Goal: Transaction & Acquisition: Purchase product/service

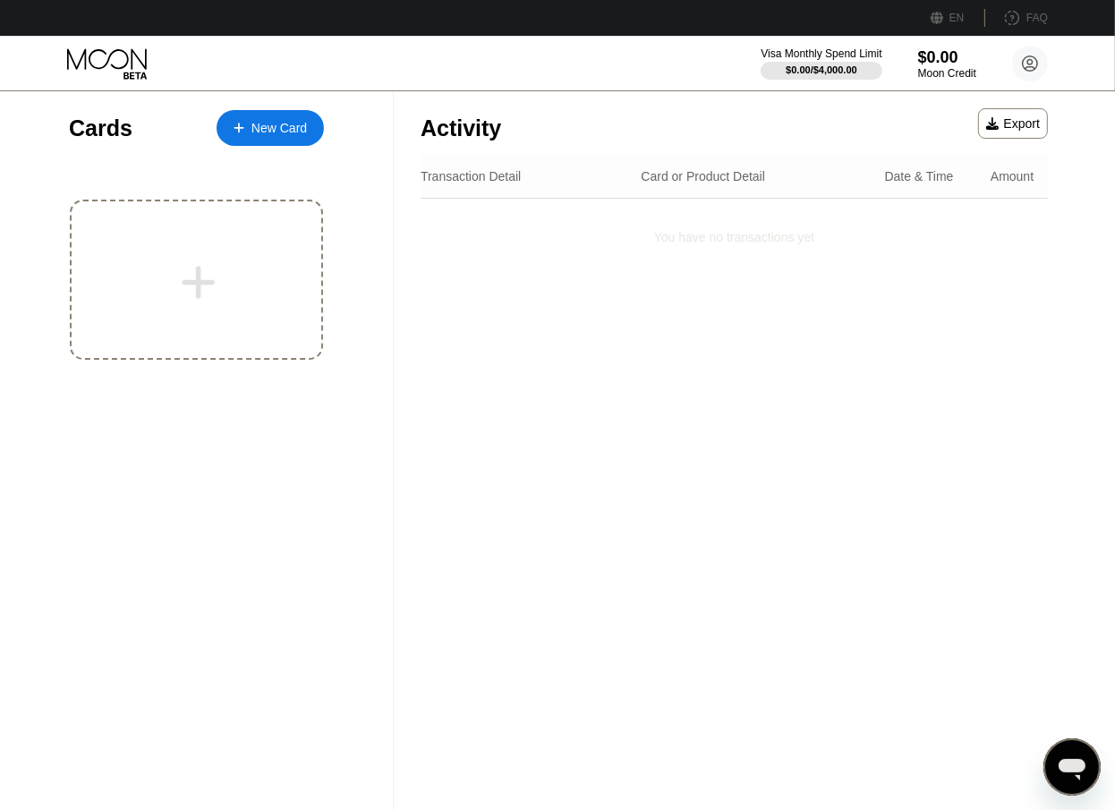
click at [721, 55] on div "Visa Monthly Spend Limit $0.00 / $4,000.00 $0.00 Moon Credit [PERSON_NAME] [EMA…" at bounding box center [557, 64] width 1115 height 54
click at [832, 64] on div "$0.00 / $4,000.00" at bounding box center [821, 69] width 72 height 11
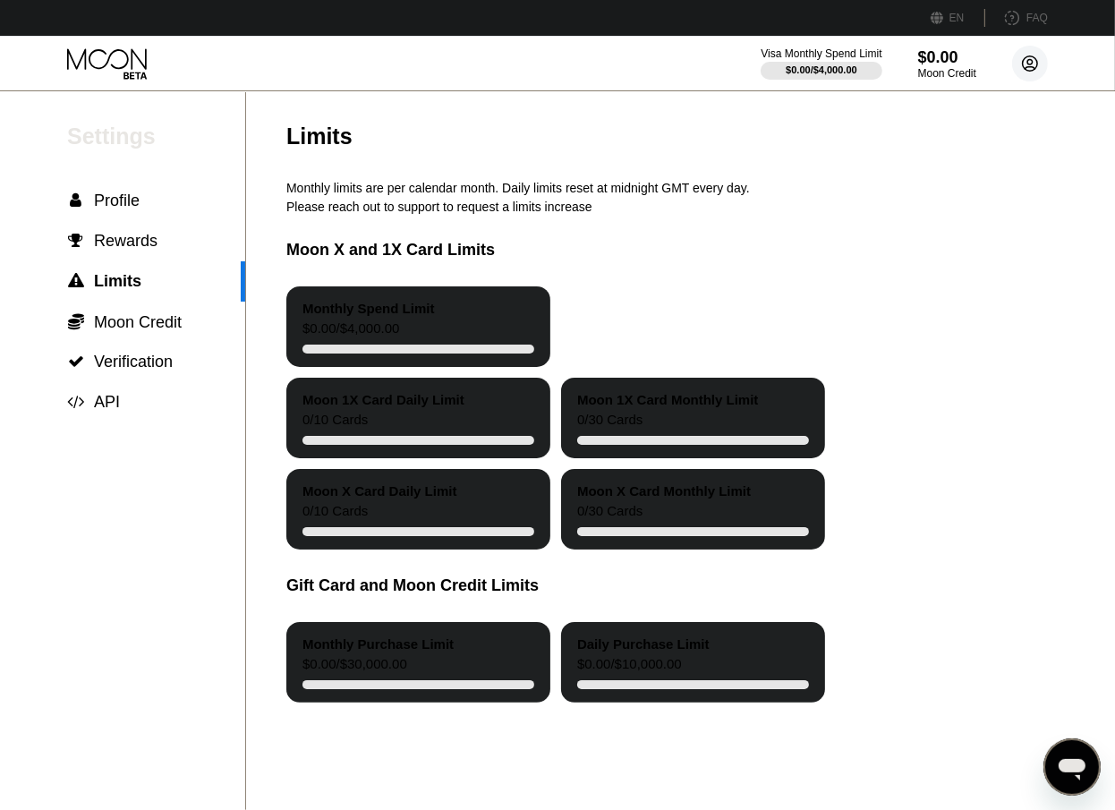
click at [1039, 68] on circle at bounding box center [1030, 64] width 36 height 36
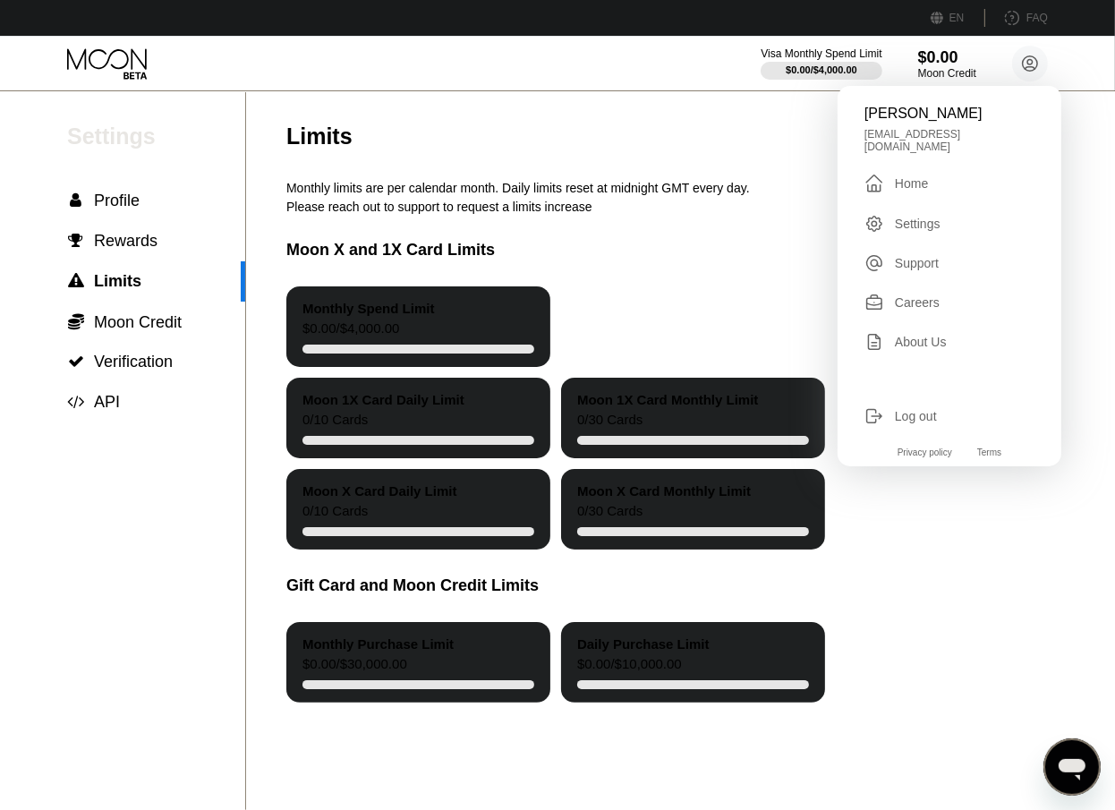
click at [925, 217] on div "Settings" at bounding box center [918, 224] width 46 height 14
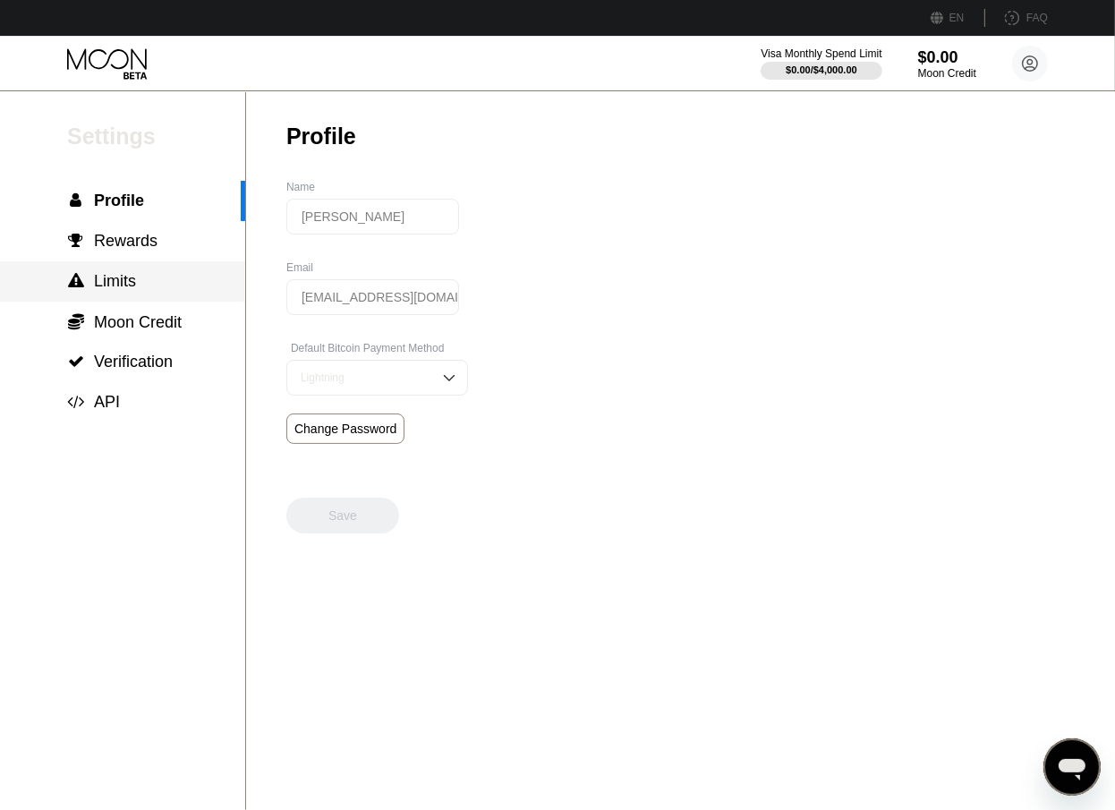
click at [122, 290] on span "Limits" at bounding box center [115, 281] width 42 height 18
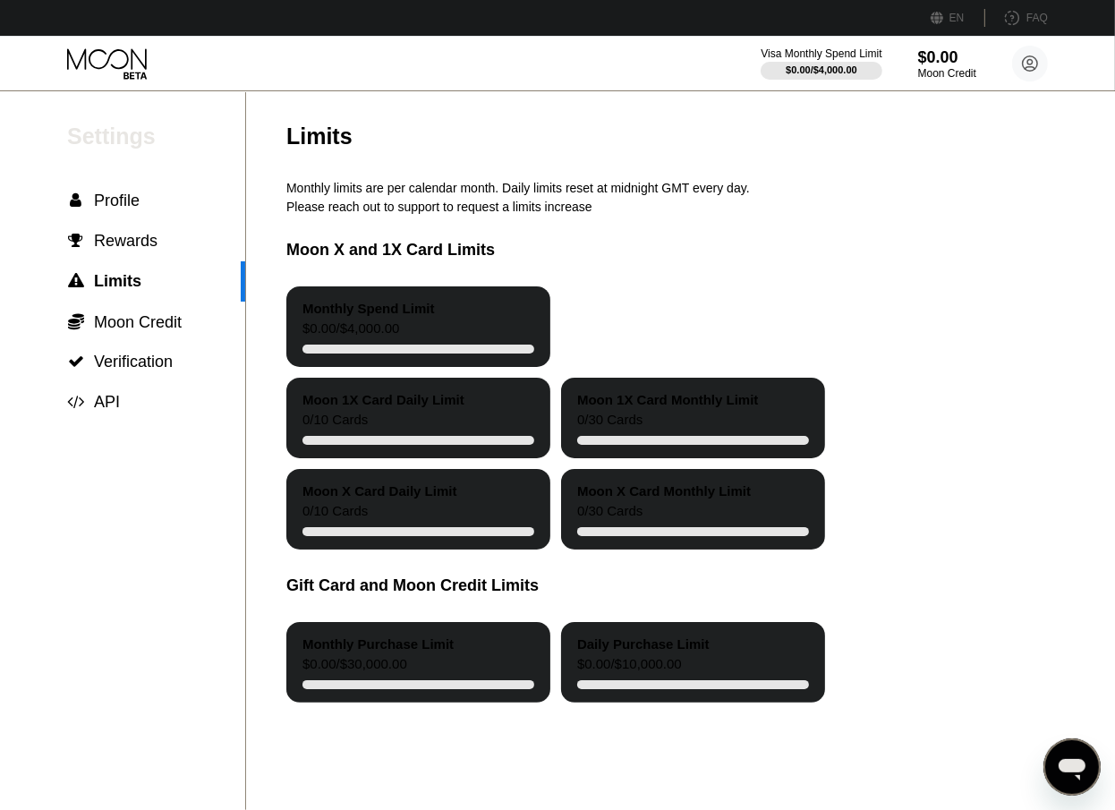
scroll to position [122, 0]
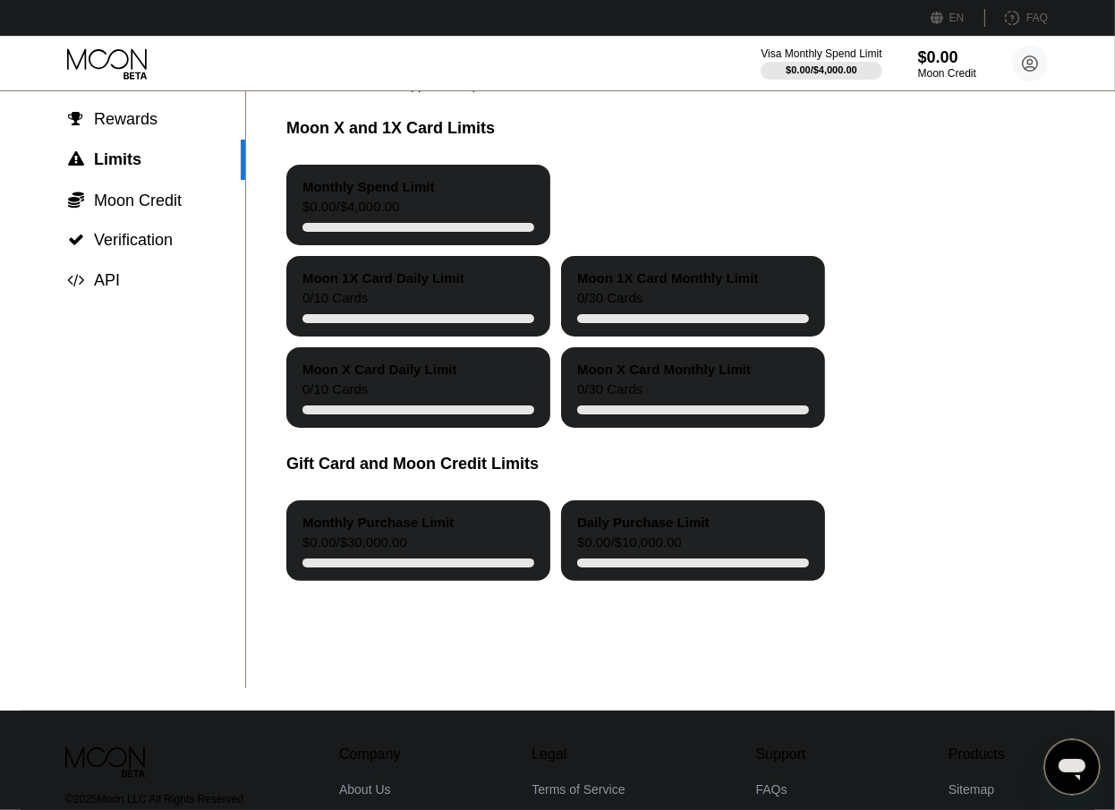
drag, startPoint x: 340, startPoint y: 200, endPoint x: 834, endPoint y: 225, distance: 494.6
click at [499, 200] on div "Monthly Spend Limit $0.00 / $4,000.00" at bounding box center [418, 205] width 264 height 81
click at [855, 196] on div "Monthly Spend Limit $0.00 / $4,000.00" at bounding box center [732, 205] width 892 height 81
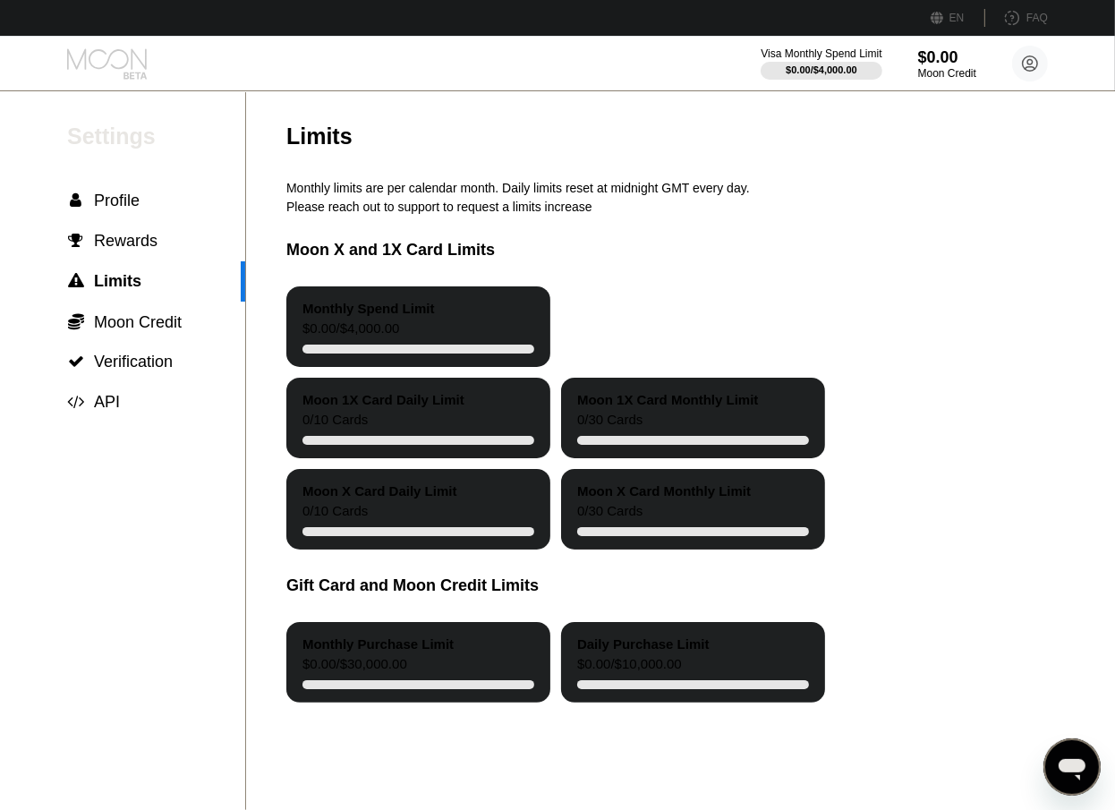
click at [118, 62] on icon at bounding box center [108, 63] width 83 height 31
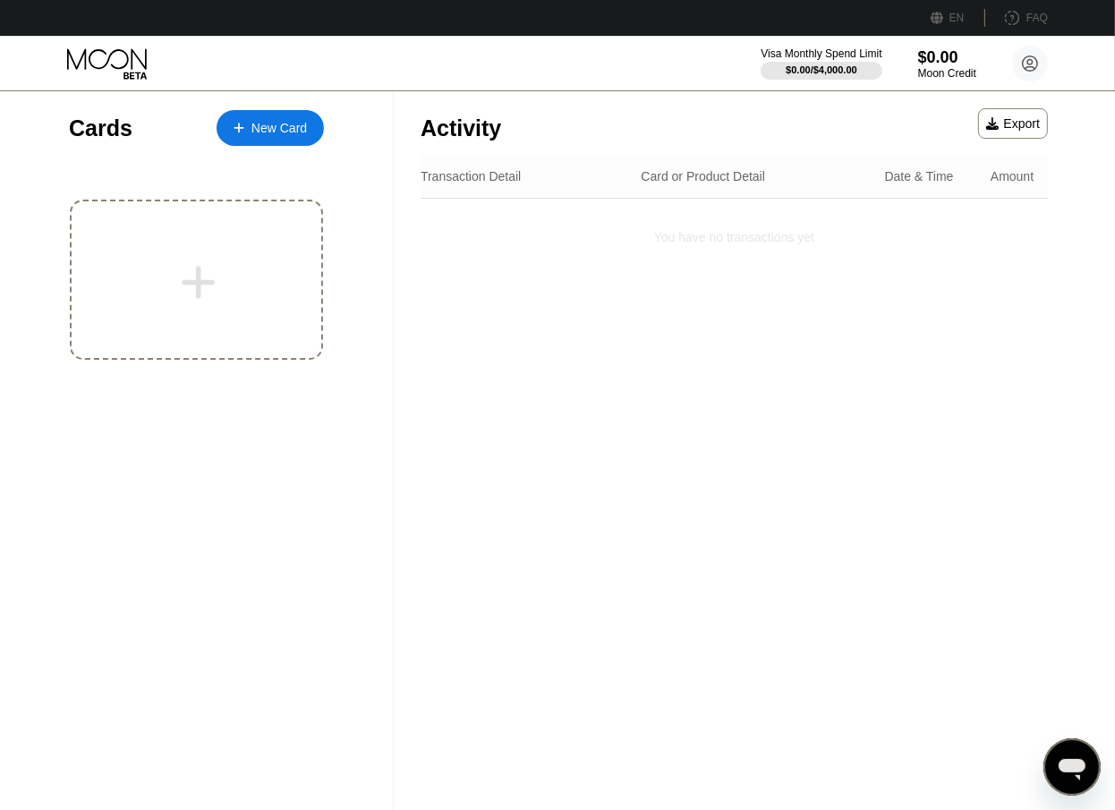
click at [241, 142] on div "New Card" at bounding box center [270, 128] width 107 height 36
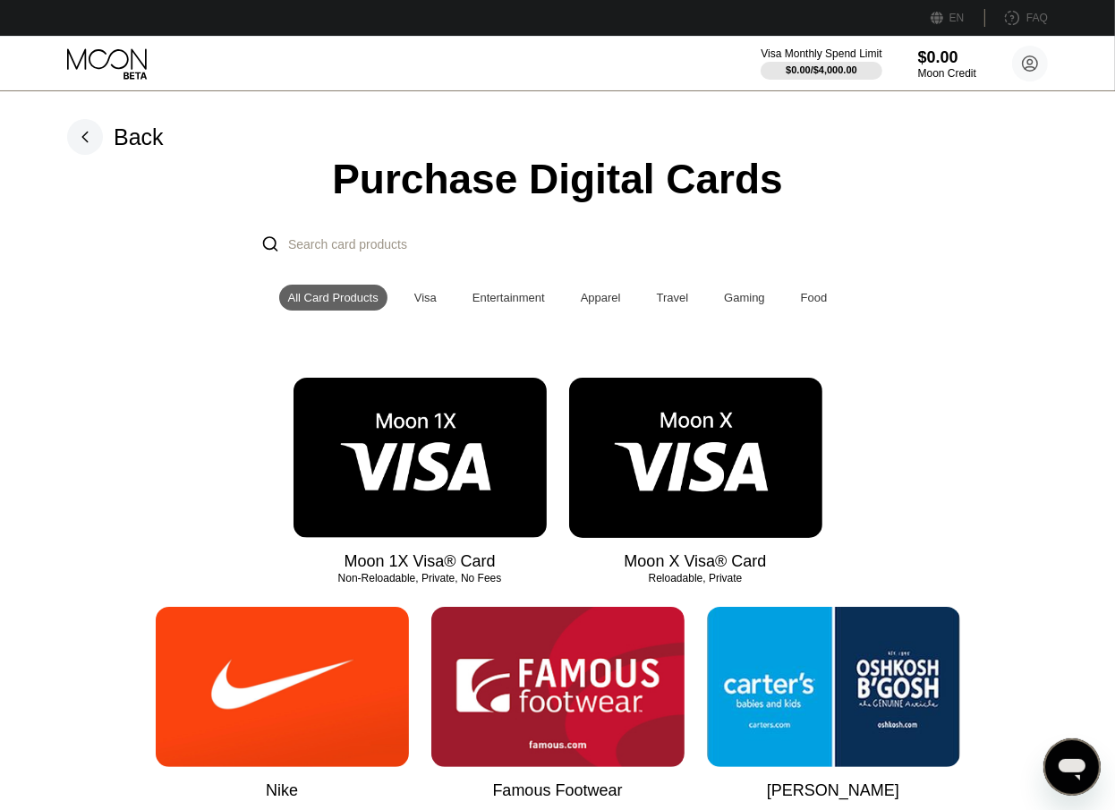
click at [557, 240] on input "Search card products" at bounding box center [575, 244] width 575 height 38
type input "v"
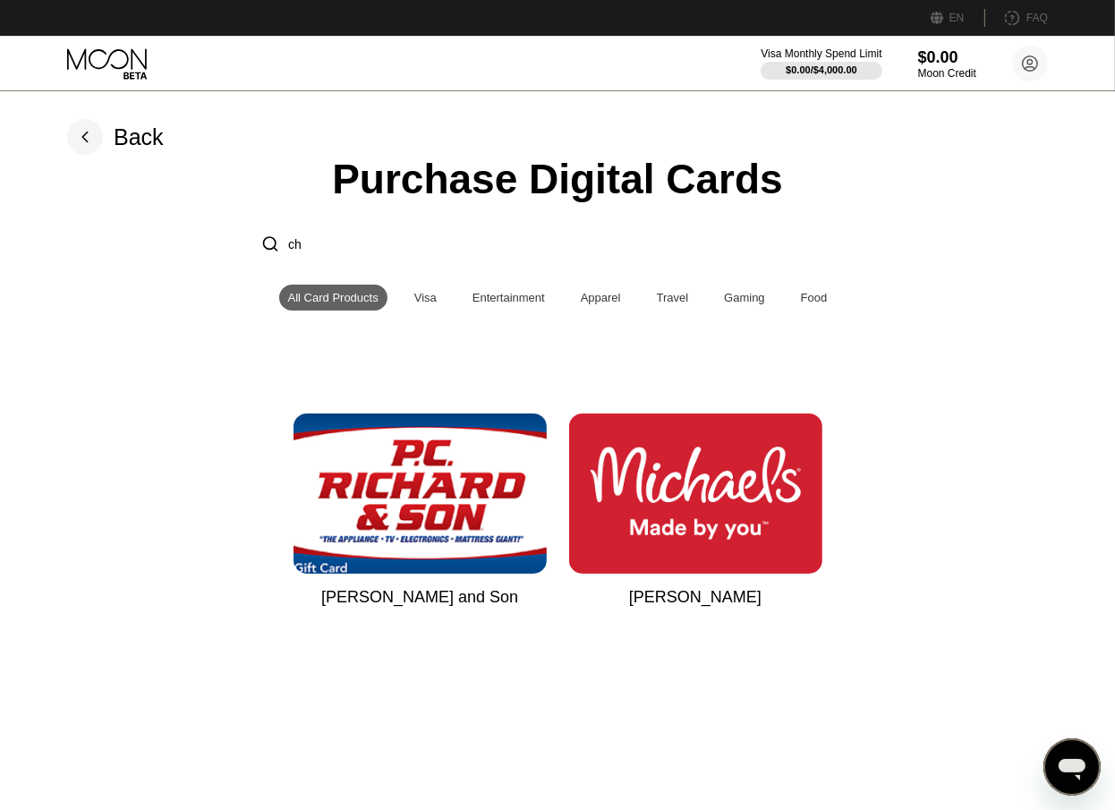
type input "c"
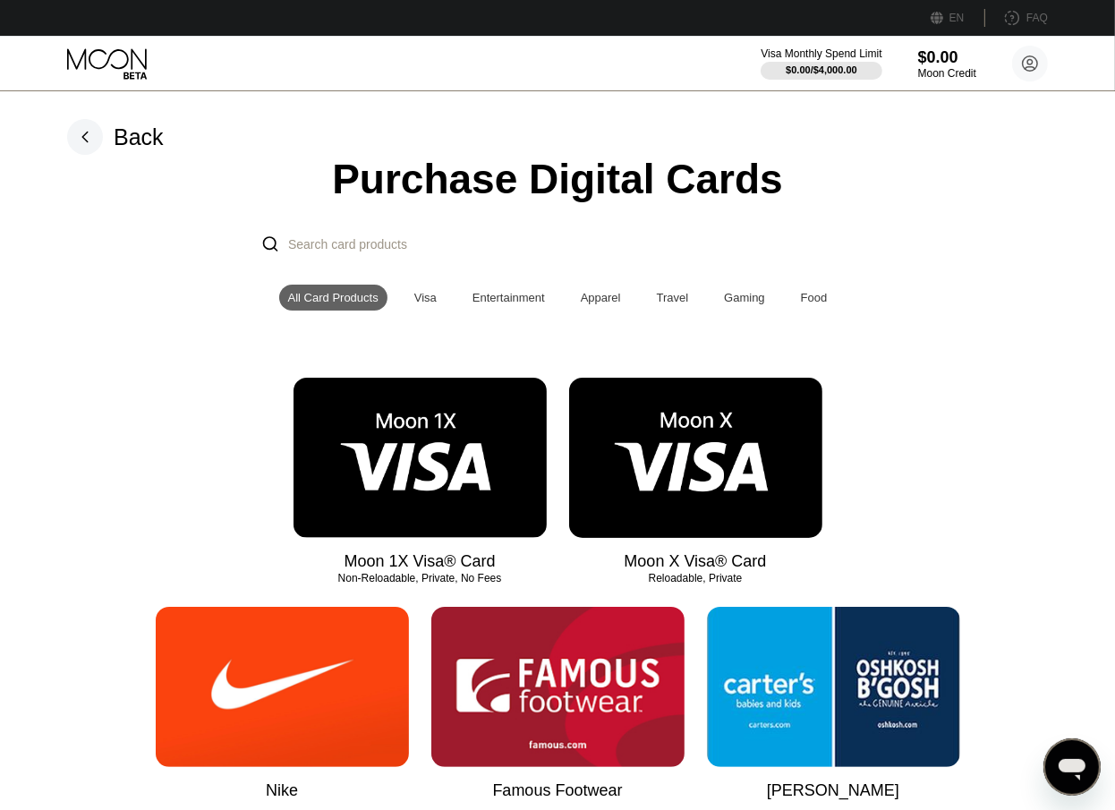
click at [396, 306] on div "All Card Products Visa Entertainment Apparel Travel Gaming Food" at bounding box center [558, 298] width 558 height 26
click at [425, 311] on div "Visa" at bounding box center [425, 298] width 40 height 26
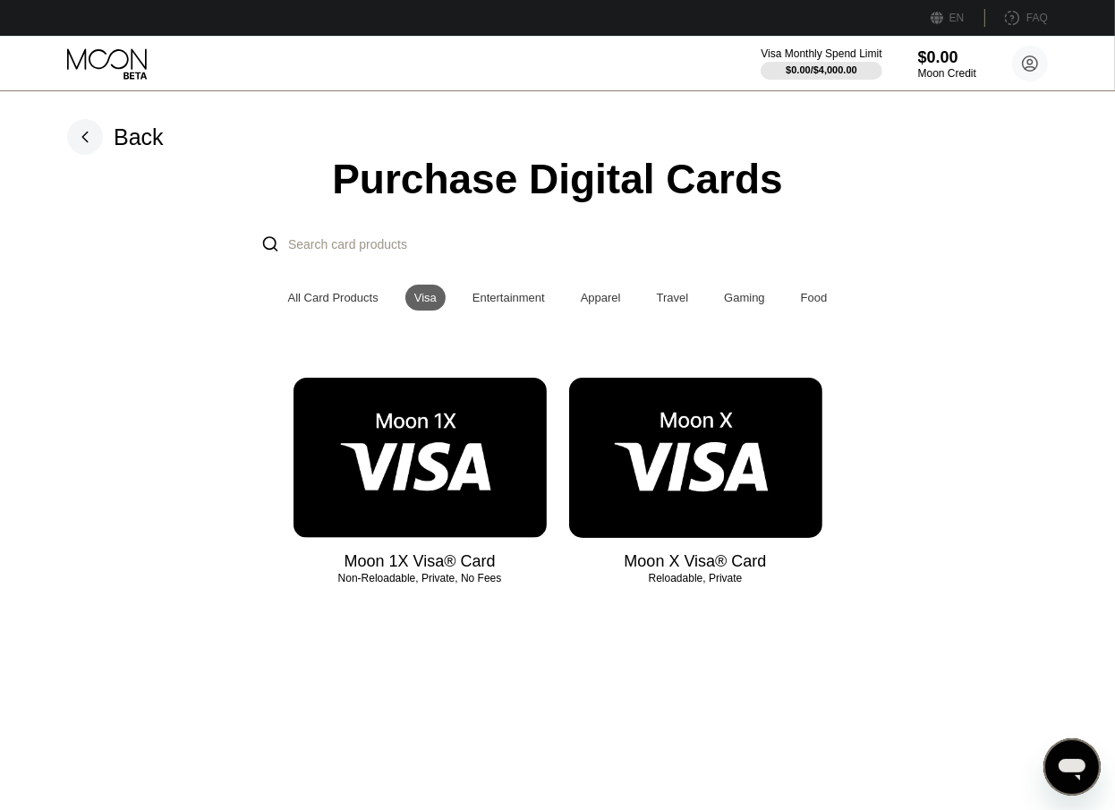
click at [468, 553] on div "Moon 1X Visa® Card Non-Reloadable, Private, No Fees" at bounding box center [420, 474] width 253 height 193
click at [477, 522] on img at bounding box center [420, 458] width 253 height 160
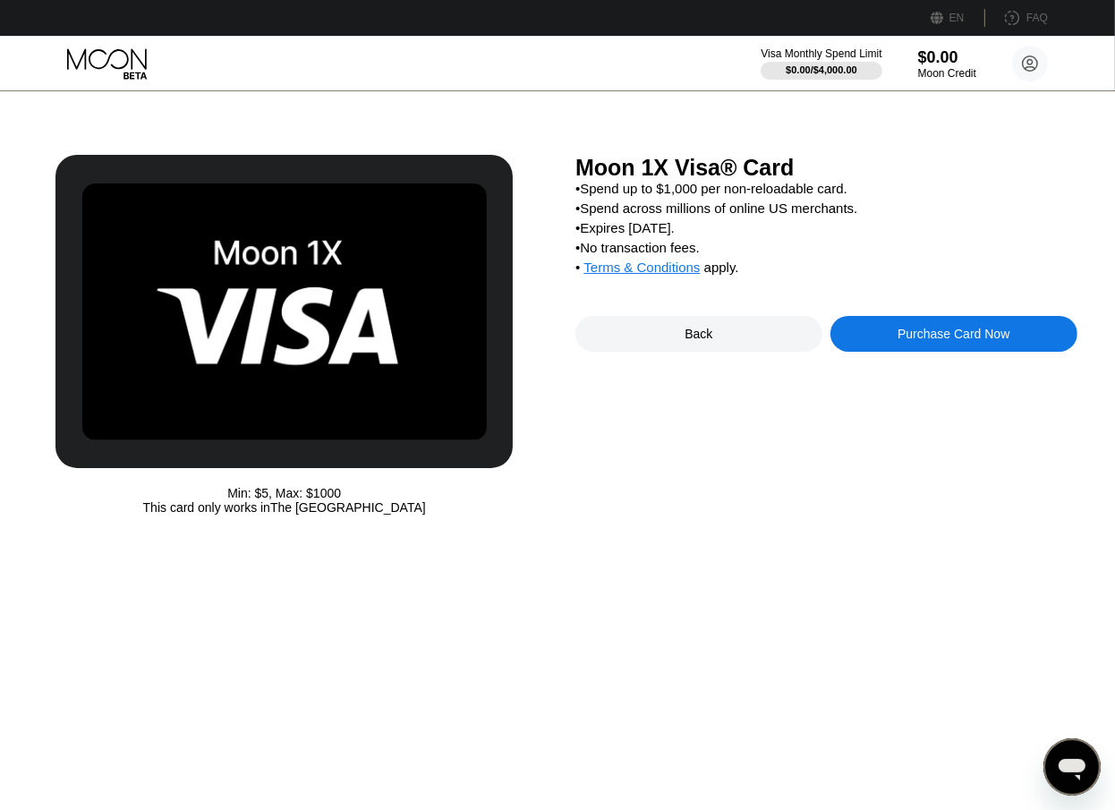
click at [626, 275] on span "Terms & Conditions" at bounding box center [642, 267] width 116 height 15
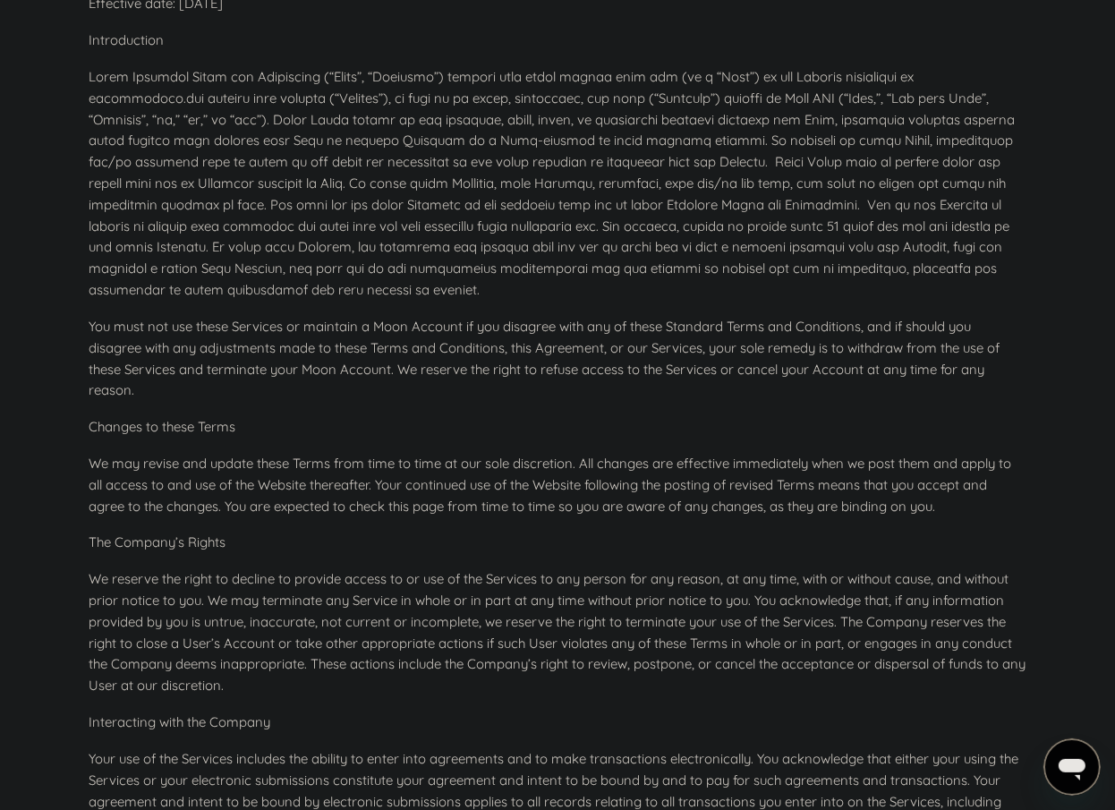
drag, startPoint x: 482, startPoint y: 379, endPoint x: 912, endPoint y: 439, distance: 433.6
drag, startPoint x: 832, startPoint y: 464, endPoint x: 676, endPoint y: 454, distance: 157.0
click at [676, 454] on p "We may revise and update these Terms from time to time at our sole discretion. …" at bounding box center [558, 485] width 938 height 64
click at [490, 462] on p "We may revise and update these Terms from time to time at our sole discretion. …" at bounding box center [558, 485] width 938 height 64
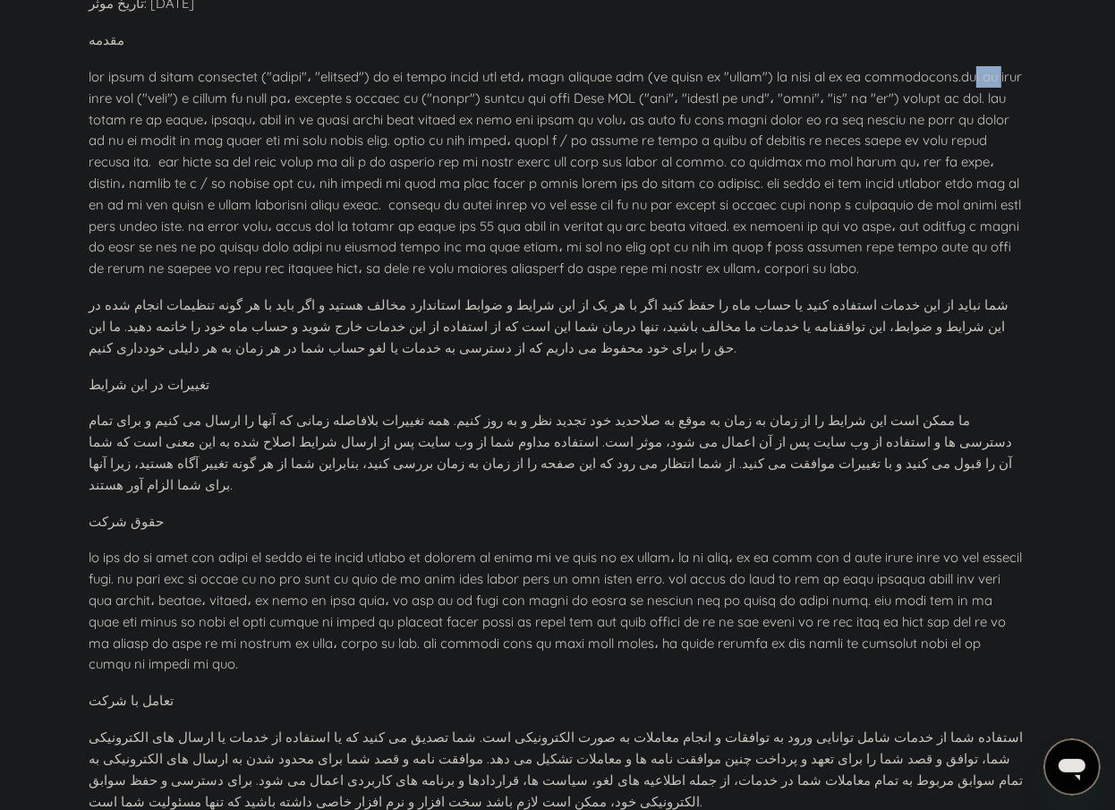
scroll to position [226, 0]
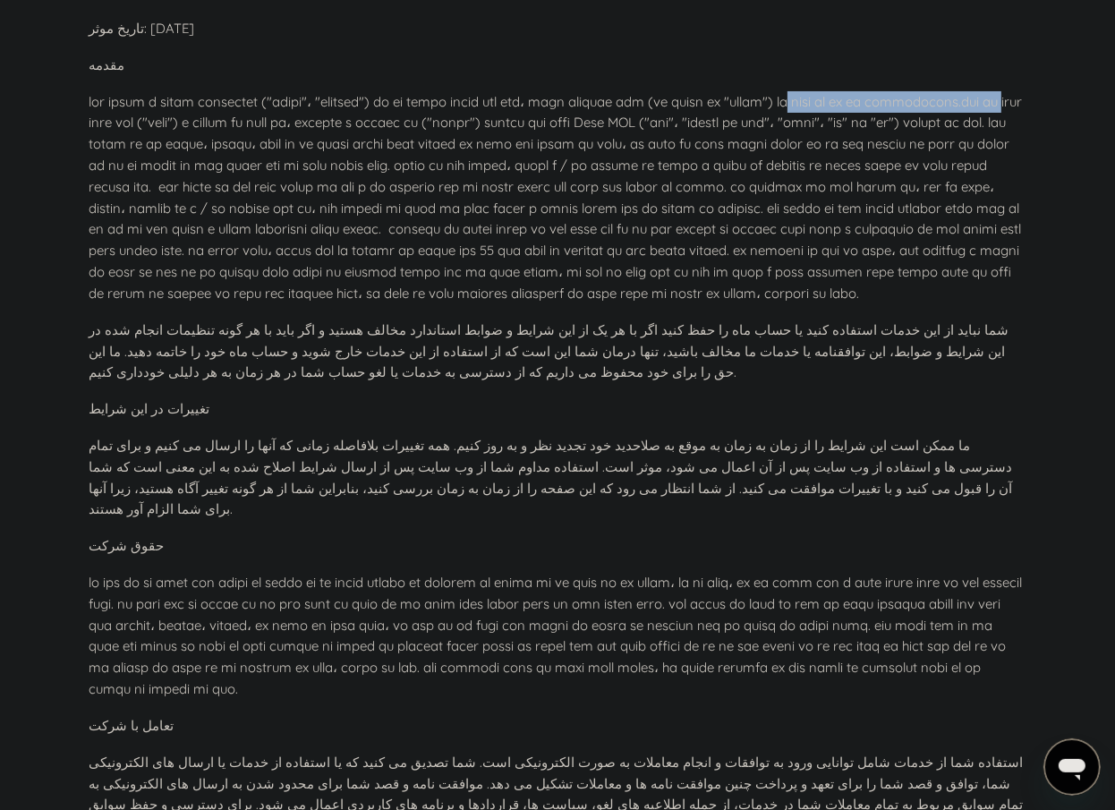
drag, startPoint x: 866, startPoint y: 71, endPoint x: 165, endPoint y: 68, distance: 701.7
click at [165, 91] on p at bounding box center [558, 197] width 938 height 213
drag, startPoint x: 977, startPoint y: 116, endPoint x: 934, endPoint y: 123, distance: 43.4
click at [978, 117] on p at bounding box center [558, 197] width 938 height 213
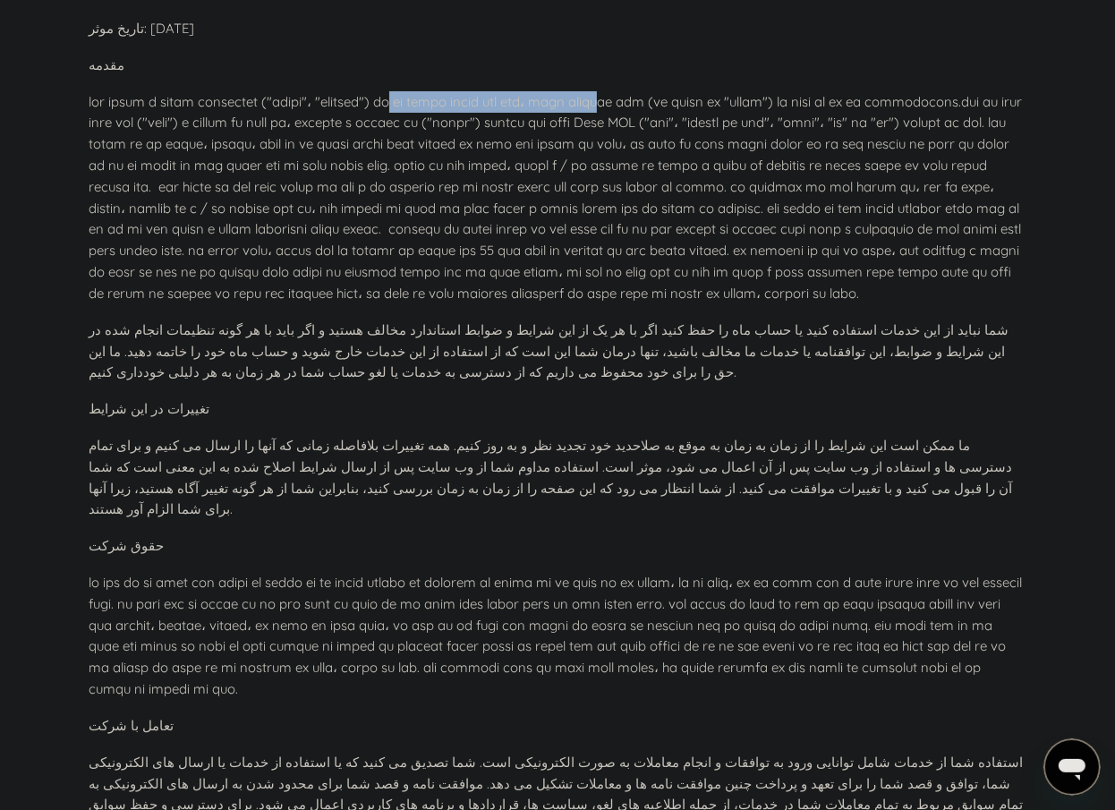
drag, startPoint x: 415, startPoint y: 80, endPoint x: 814, endPoint y: 128, distance: 401.2
click at [342, 91] on p at bounding box center [558, 197] width 938 height 213
click at [848, 127] on p at bounding box center [558, 197] width 938 height 213
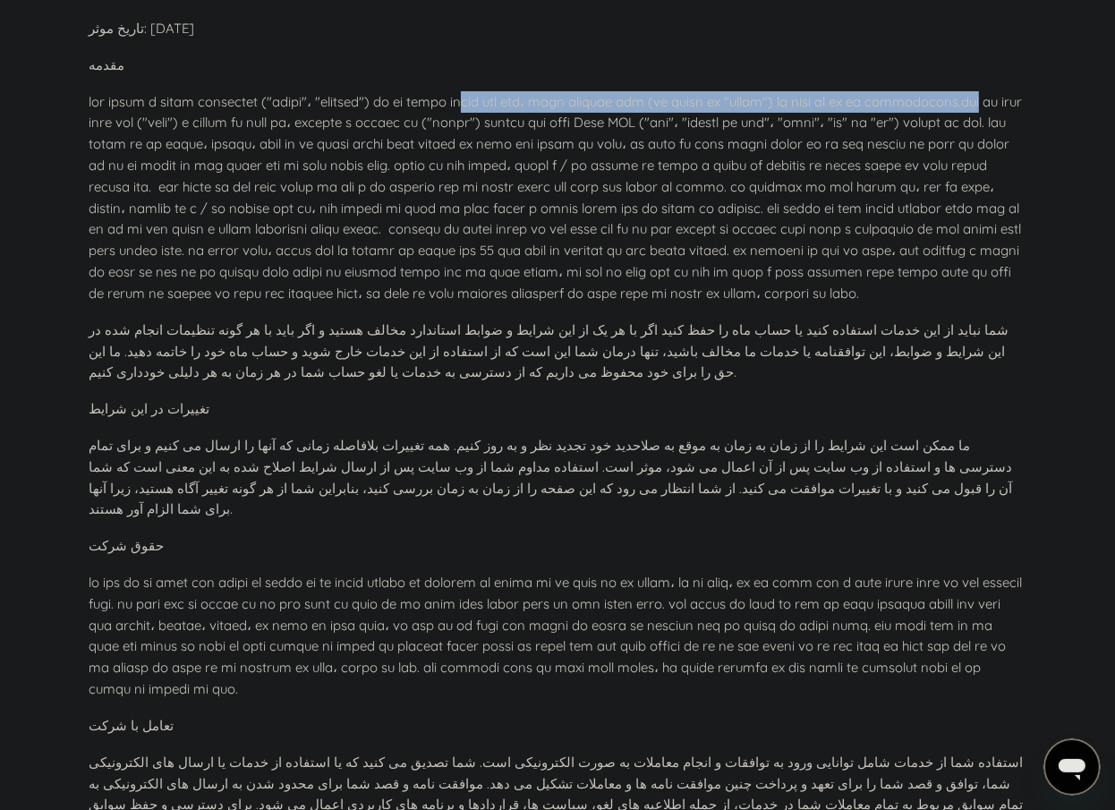
drag, startPoint x: 783, startPoint y: 78, endPoint x: 469, endPoint y: 81, distance: 314.2
click at [469, 91] on p at bounding box center [558, 197] width 938 height 213
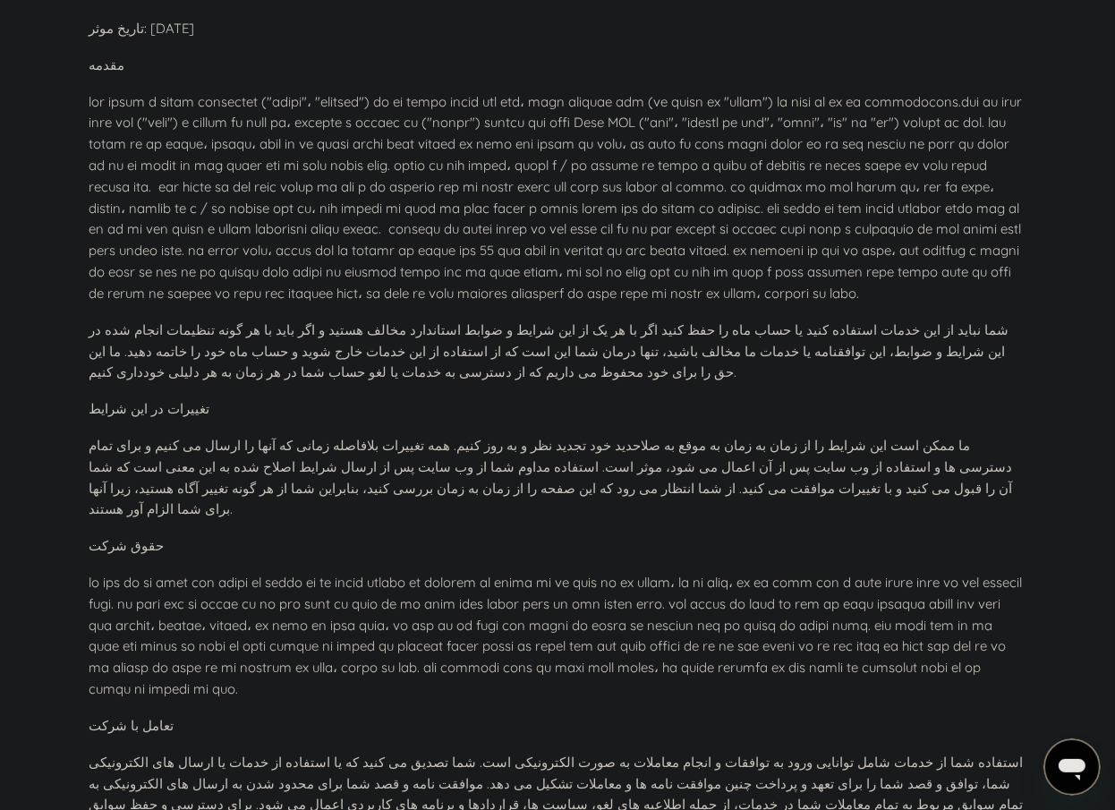
click at [650, 91] on p at bounding box center [558, 197] width 938 height 213
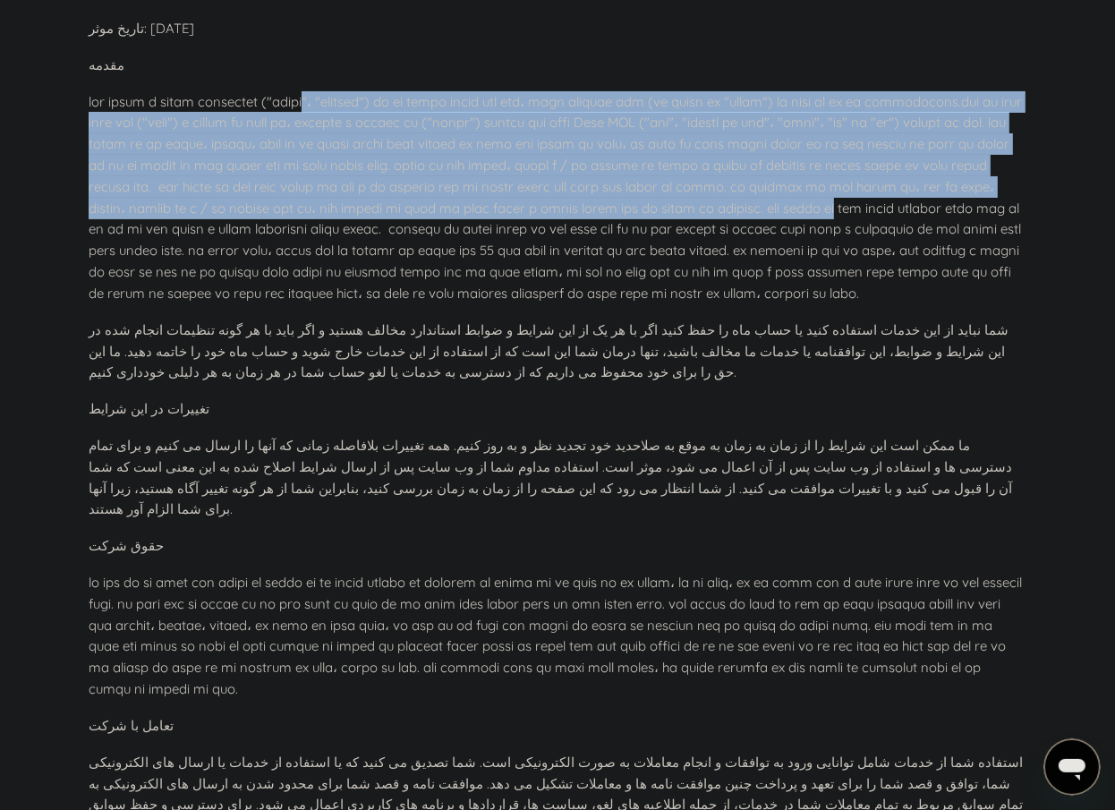
drag, startPoint x: 503, startPoint y: 78, endPoint x: 686, endPoint y: 189, distance: 214.4
click at [686, 189] on p at bounding box center [558, 197] width 938 height 213
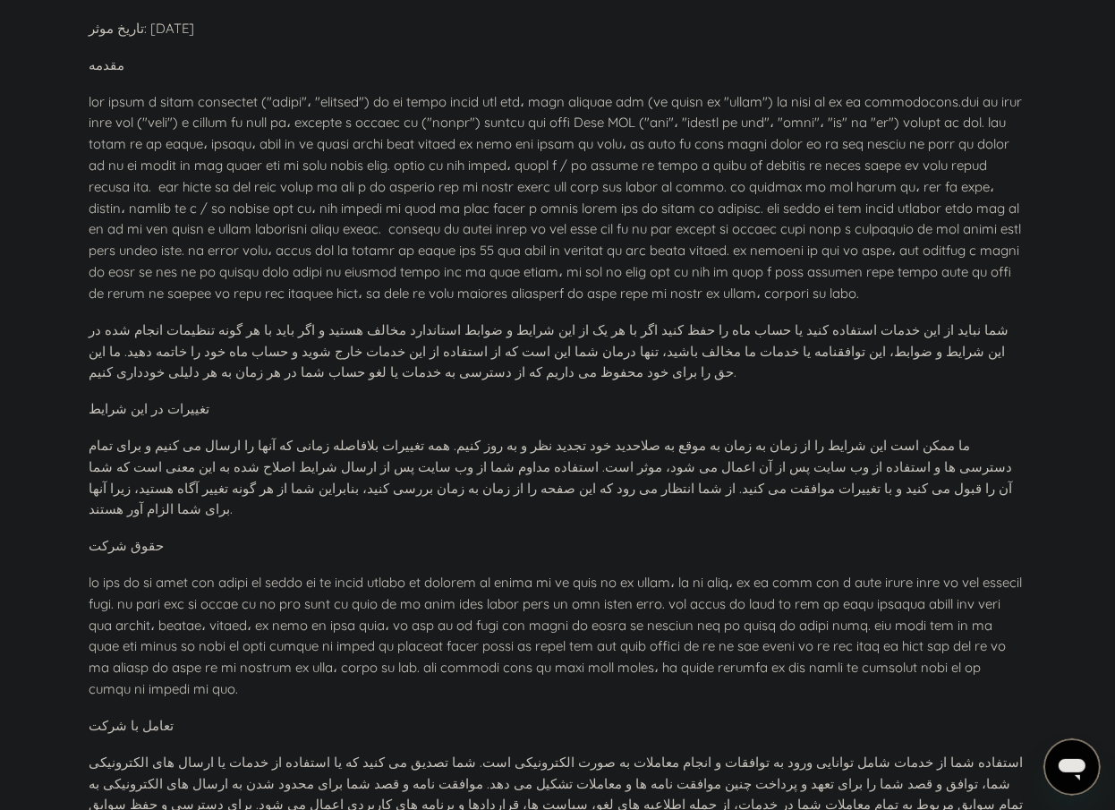
drag, startPoint x: 666, startPoint y: 581, endPoint x: 661, endPoint y: 601, distance: 21.3
click at [664, 586] on p at bounding box center [558, 636] width 938 height 128
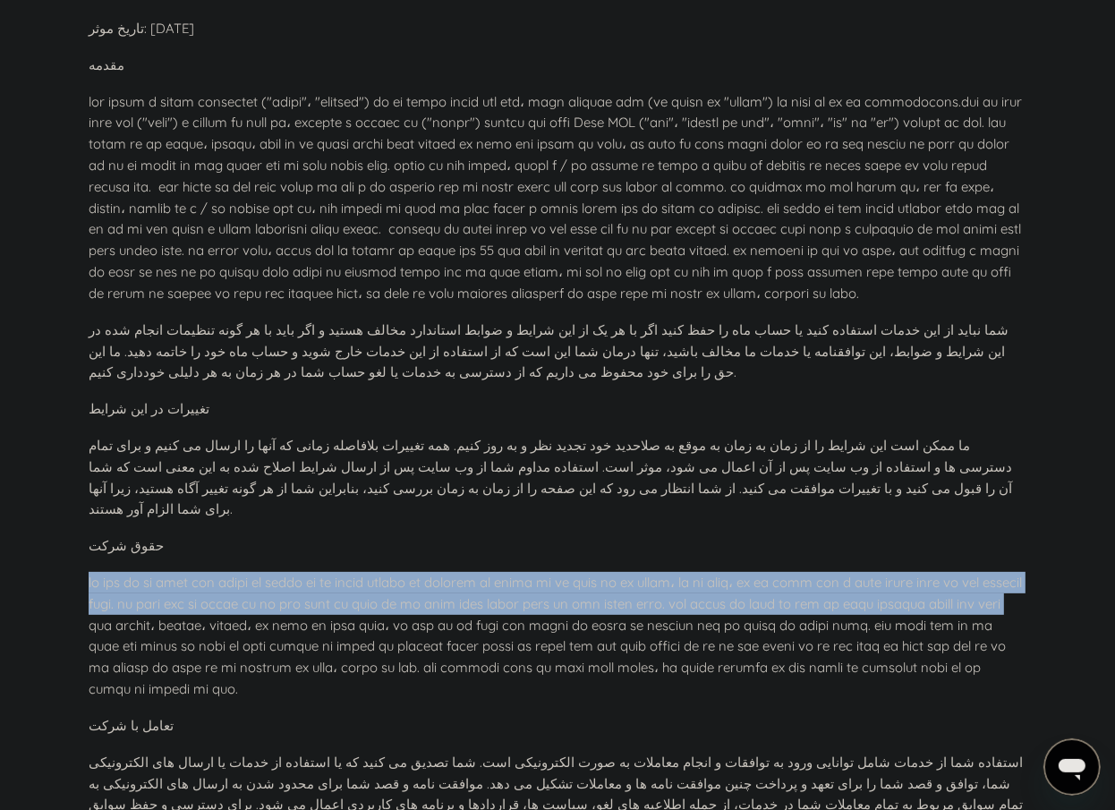
drag, startPoint x: 1016, startPoint y: 543, endPoint x: 167, endPoint y: 571, distance: 848.9
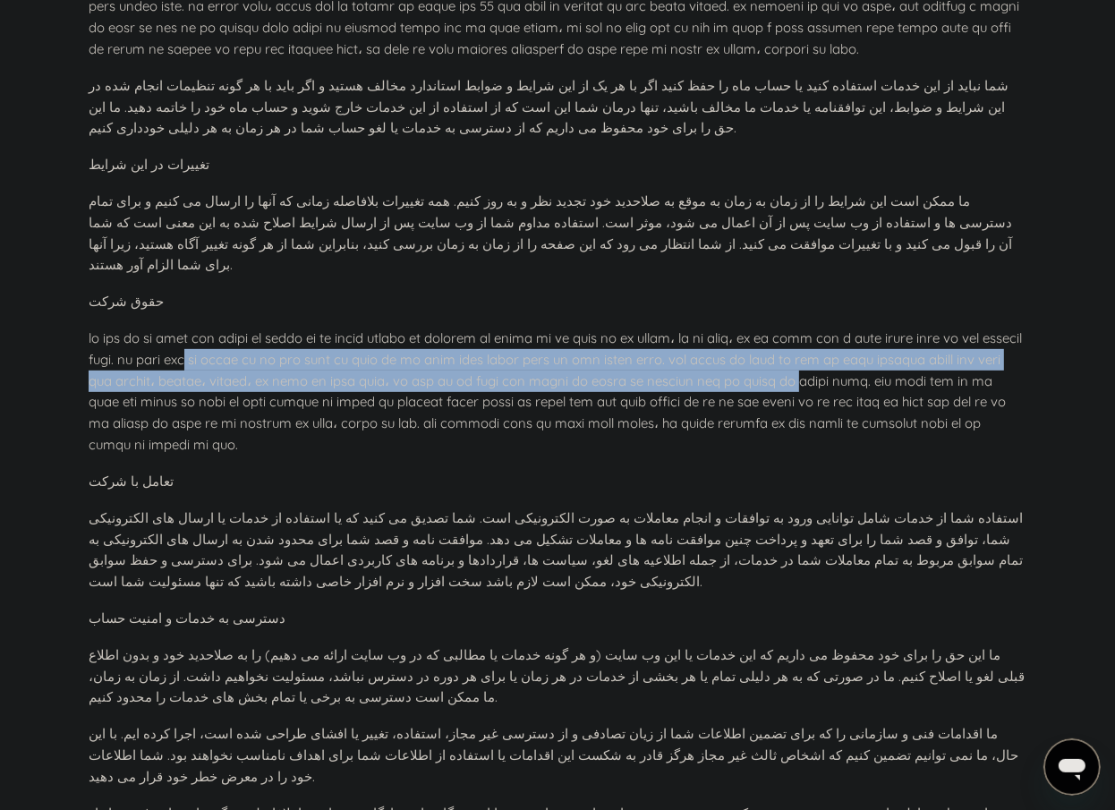
drag, startPoint x: 859, startPoint y: 315, endPoint x: 420, endPoint y: 347, distance: 440.6
click at [420, 340] on p at bounding box center [558, 392] width 938 height 128
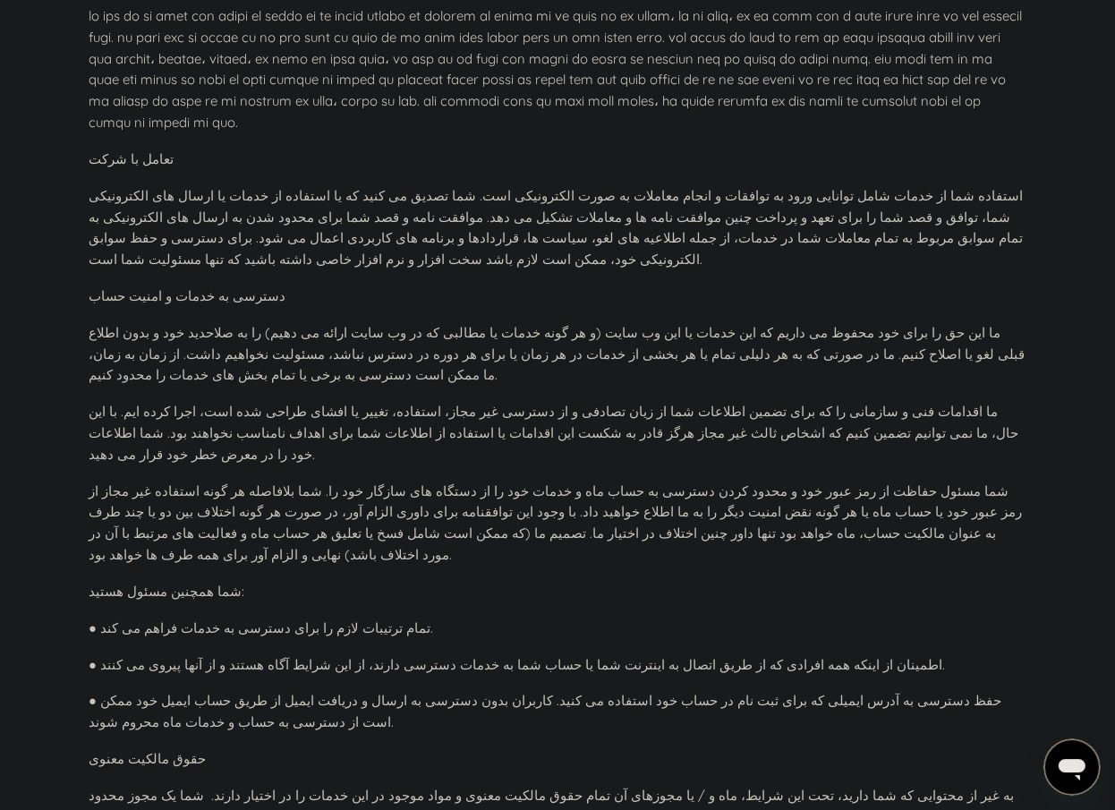
scroll to position [836, 0]
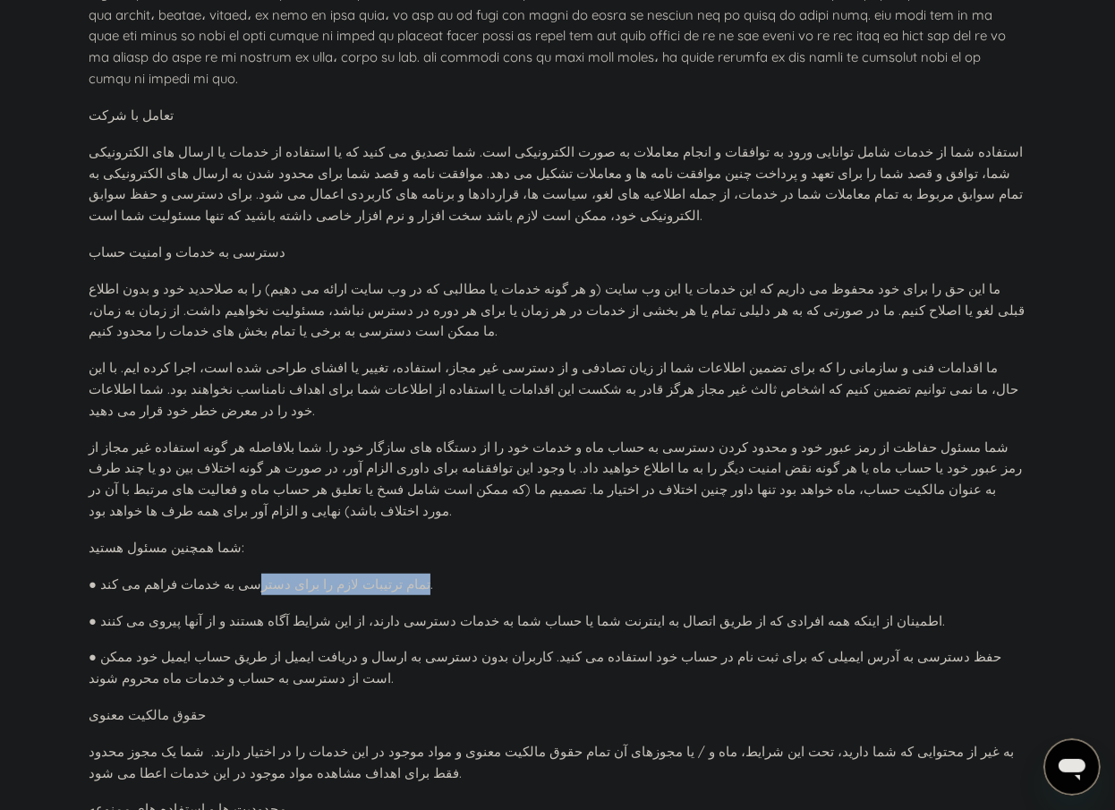
drag, startPoint x: 378, startPoint y: 511, endPoint x: 248, endPoint y: 520, distance: 130.1
click at [253, 574] on p "● تمام ترتیبات لازم را برای دسترسی به خدمات فراهم می کند." at bounding box center [558, 584] width 938 height 21
click at [373, 646] on p "● حفظ دسترسی به آدرس ایمیلی که برای ثبت نام در حساب خود استفاده می کنید. کاربرا…" at bounding box center [558, 667] width 938 height 43
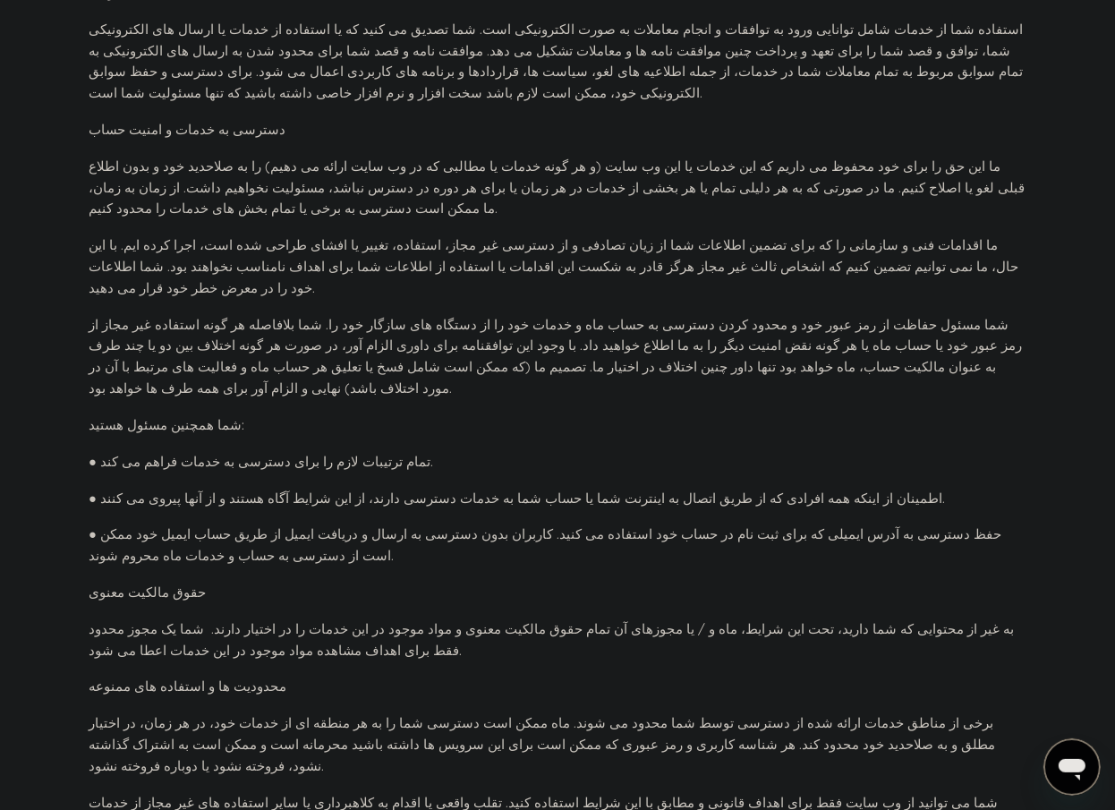
scroll to position [1080, 0]
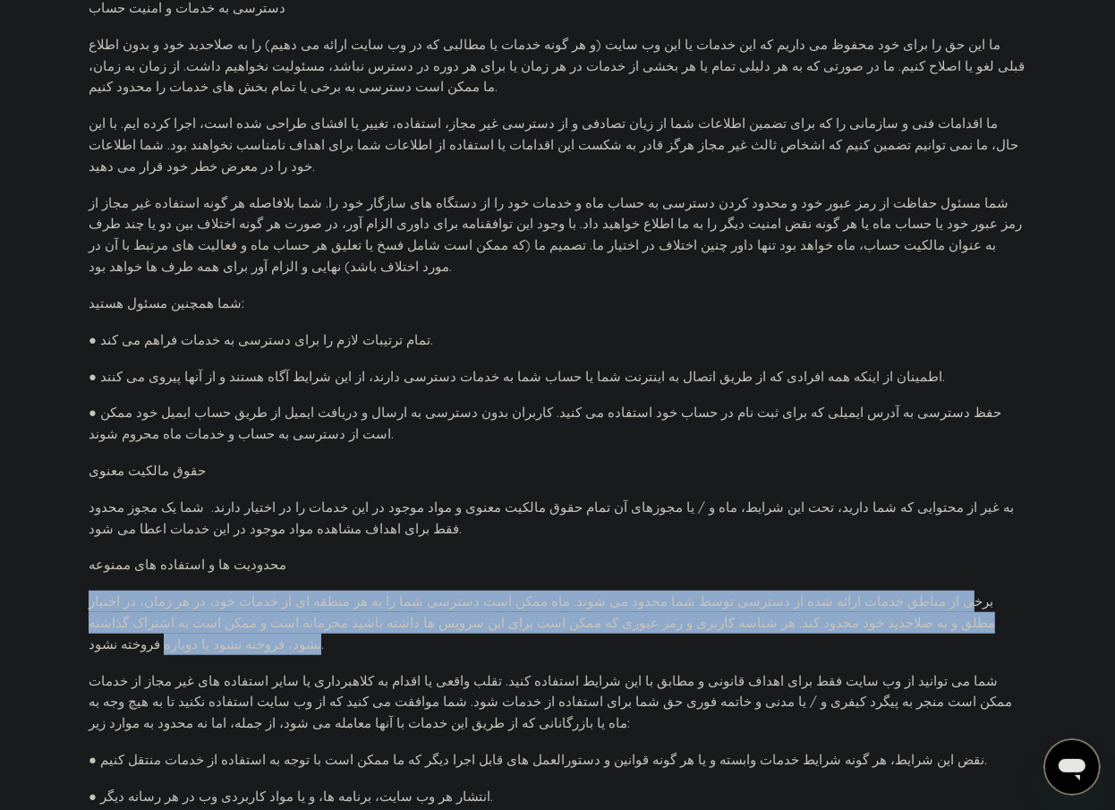
drag, startPoint x: 1009, startPoint y: 531, endPoint x: 200, endPoint y: 592, distance: 810.5
click at [127, 591] on p "برخی از مناطق خدمات ارائه شده از دسترسی توسط شما محدود می شوند. ماه ممکن است دس…" at bounding box center [558, 623] width 938 height 64
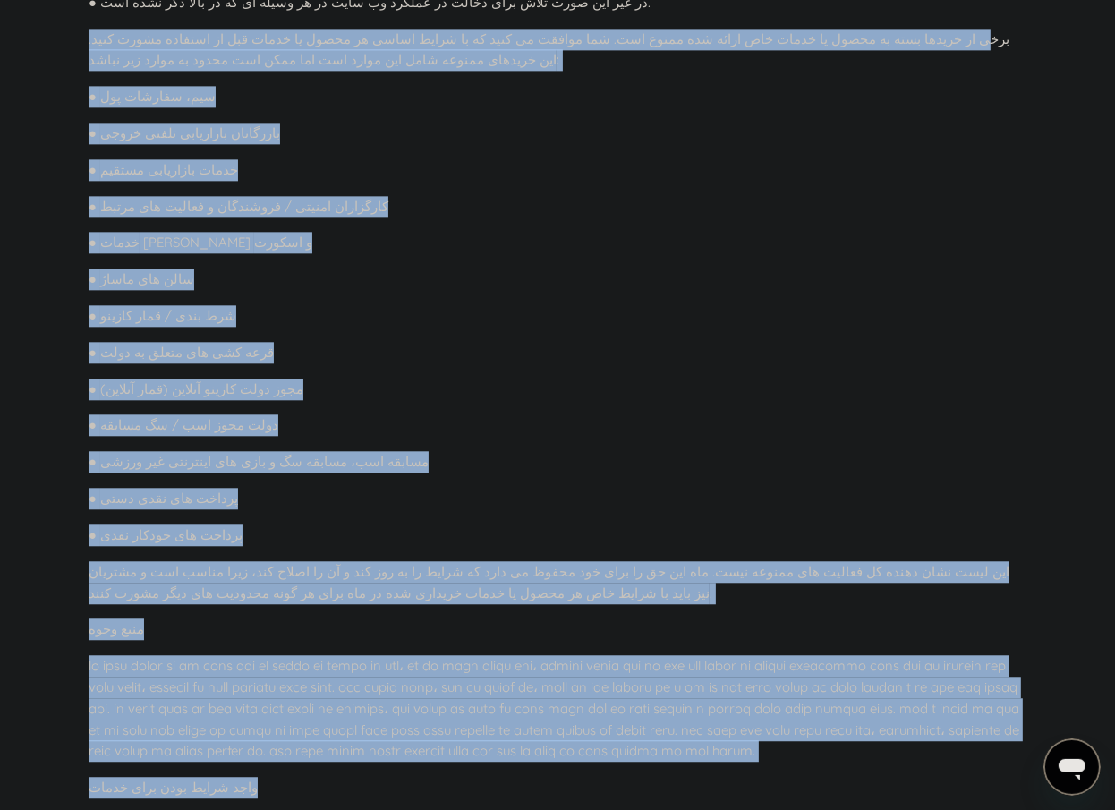
scroll to position [3416, 0]
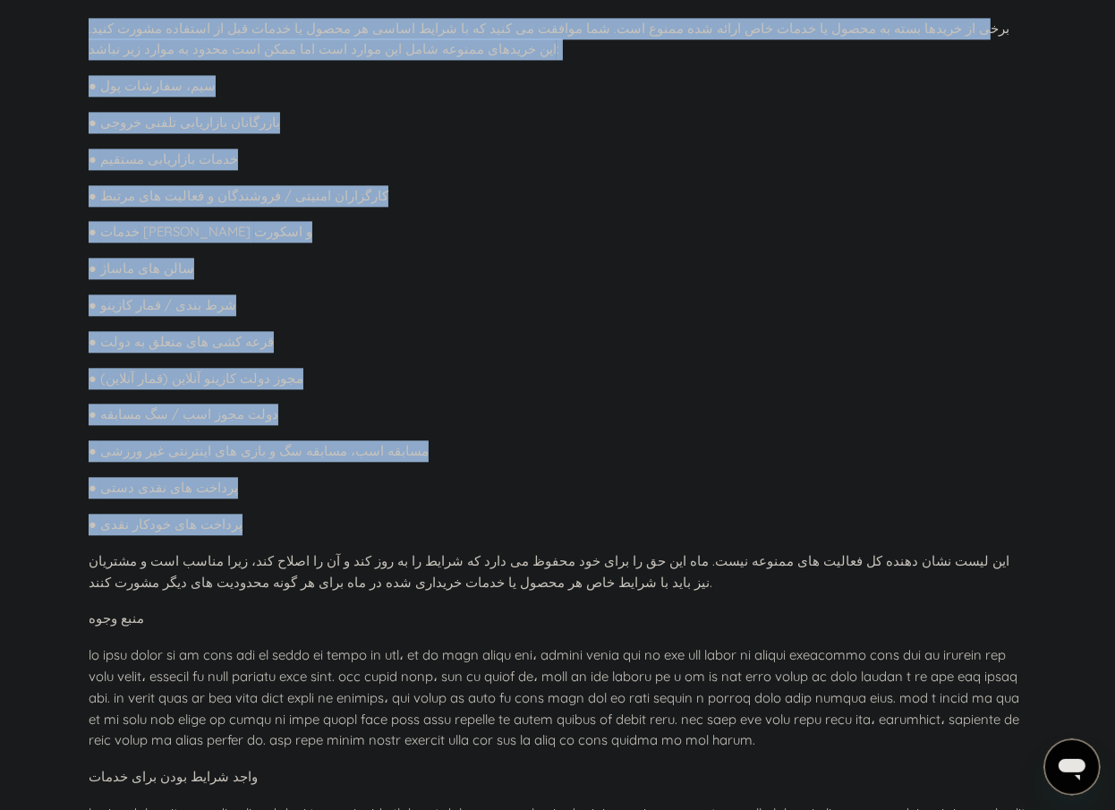
drag, startPoint x: 1008, startPoint y: 283, endPoint x: 205, endPoint y: 406, distance: 812.3
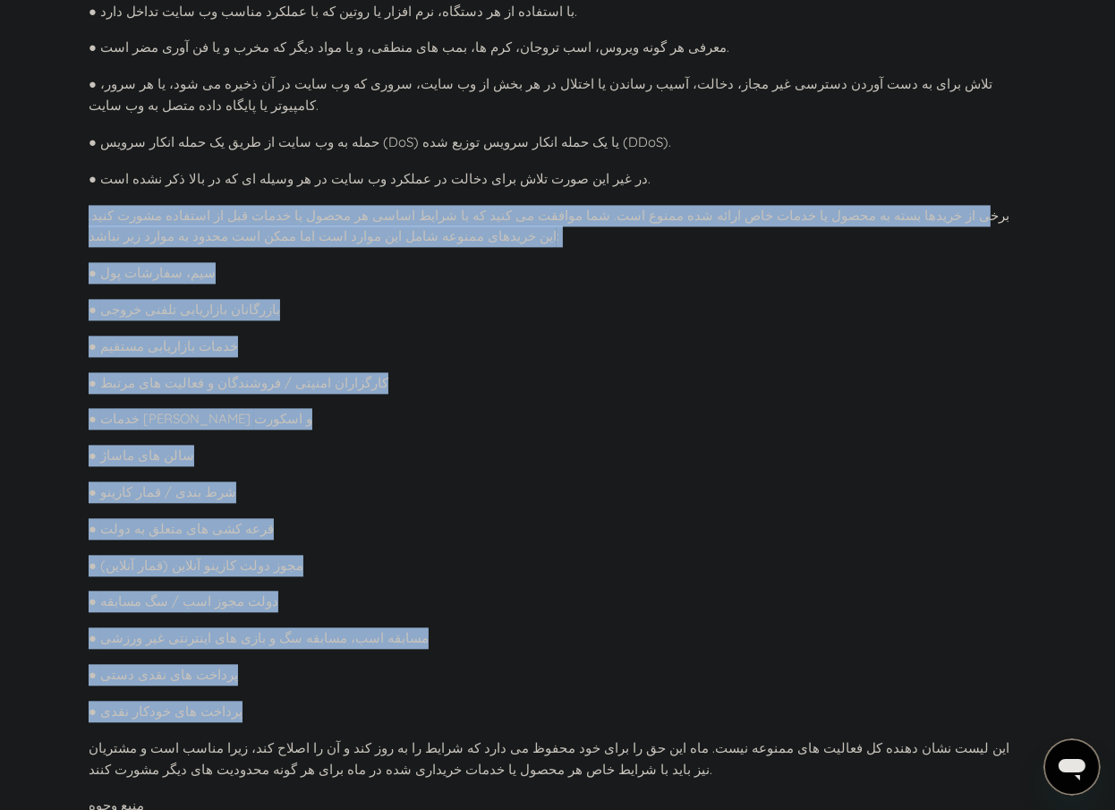
scroll to position [3173, 0]
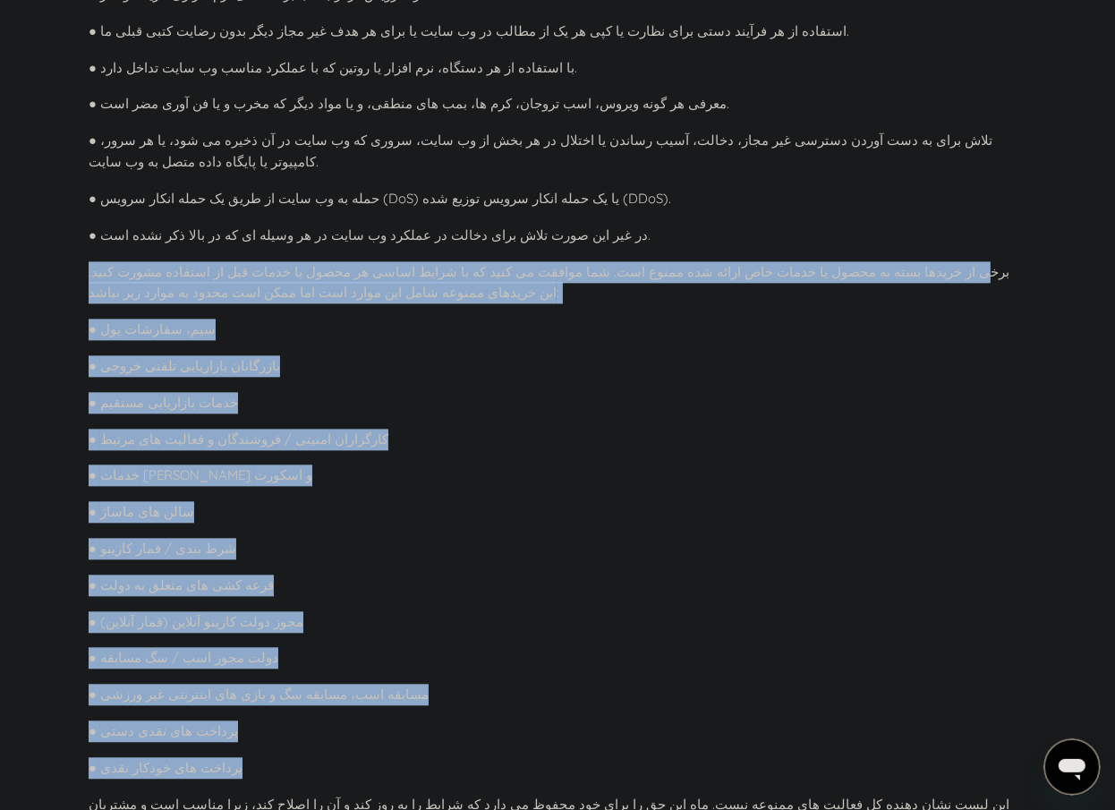
copy div "ی از خریدها بسته به محصول یا خدمات خاص ارائه شده ممنوع است. شما موافقت می کنید …"
drag, startPoint x: 595, startPoint y: 383, endPoint x: 763, endPoint y: 401, distance: 169.2
click at [600, 501] on p "● سالن های ماساژ" at bounding box center [558, 511] width 938 height 21
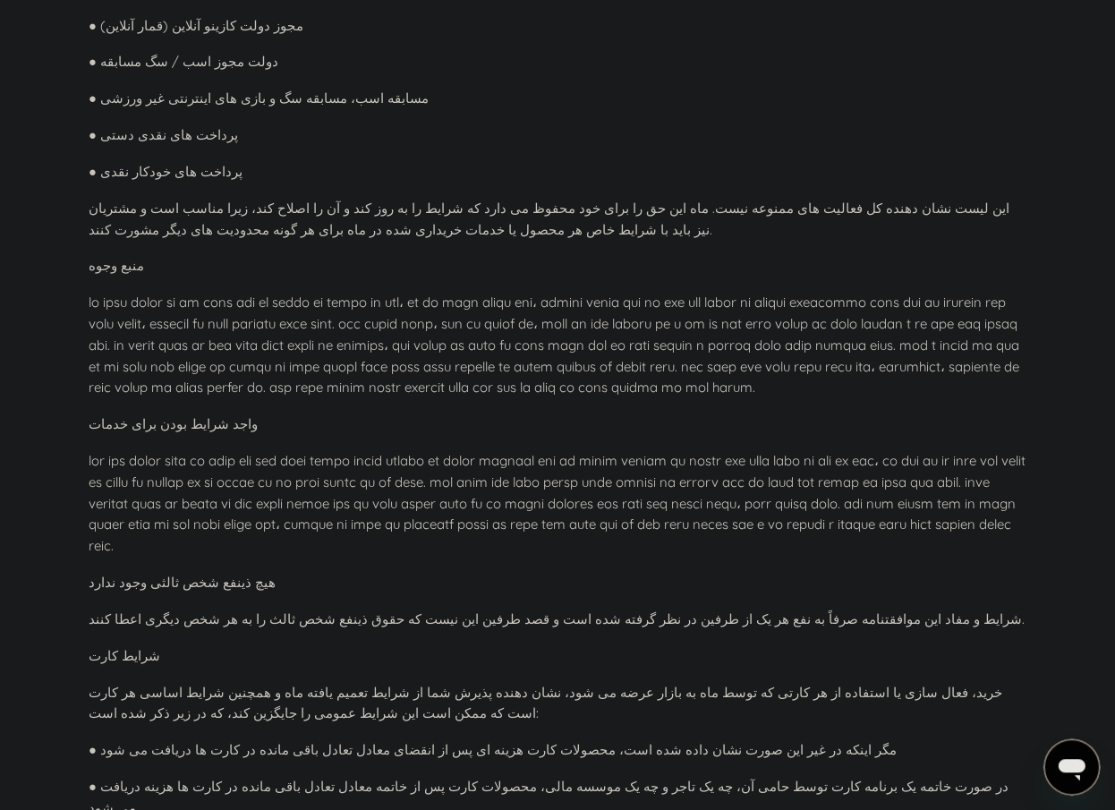
scroll to position [4027, 0]
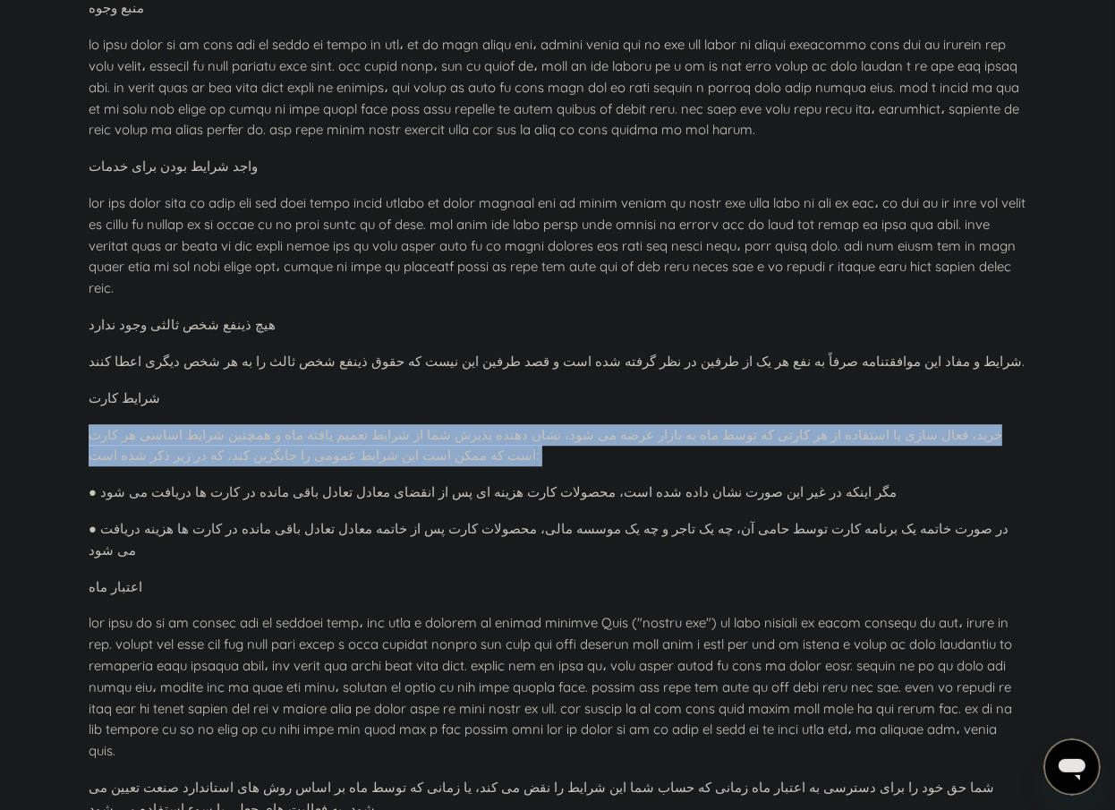
drag, startPoint x: 966, startPoint y: 280, endPoint x: 239, endPoint y: 326, distance: 728.2
click at [239, 326] on div "تاریخ موثر: ژانویه 1، 2024 مقدمه شما نباید از این خدمات استفاده کنید یا حساب ما…" at bounding box center [558, 209] width 938 height 7985
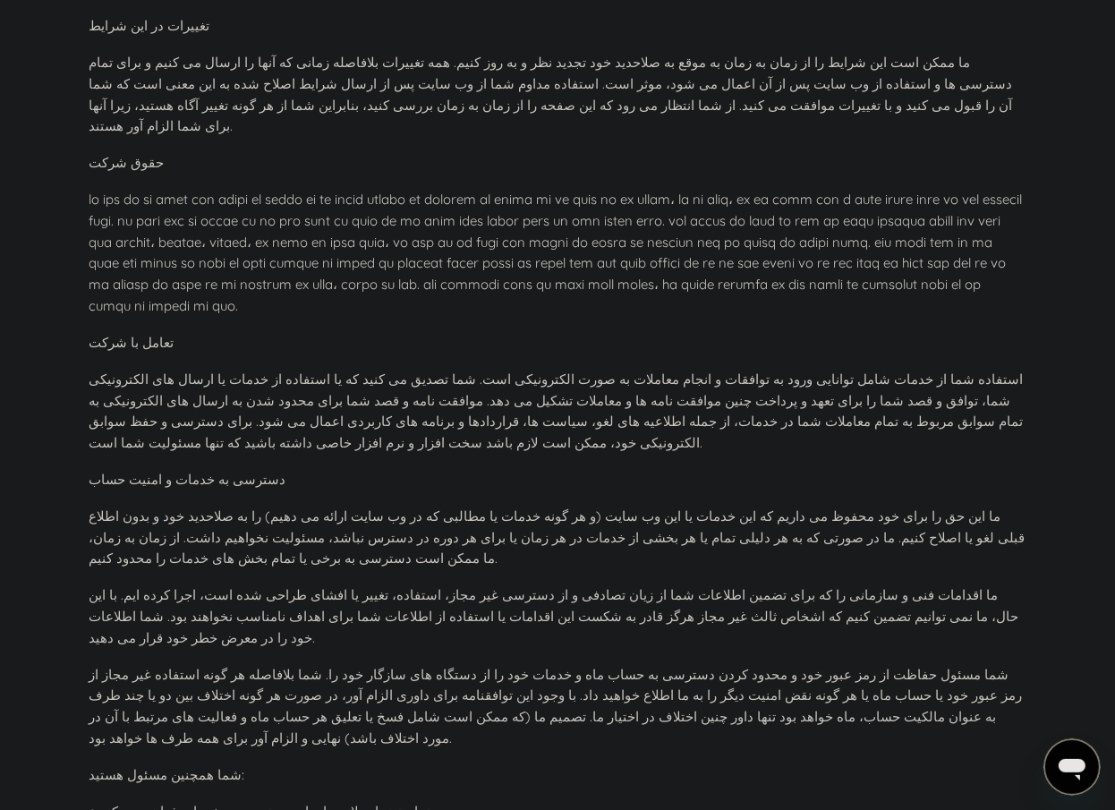
scroll to position [0, 0]
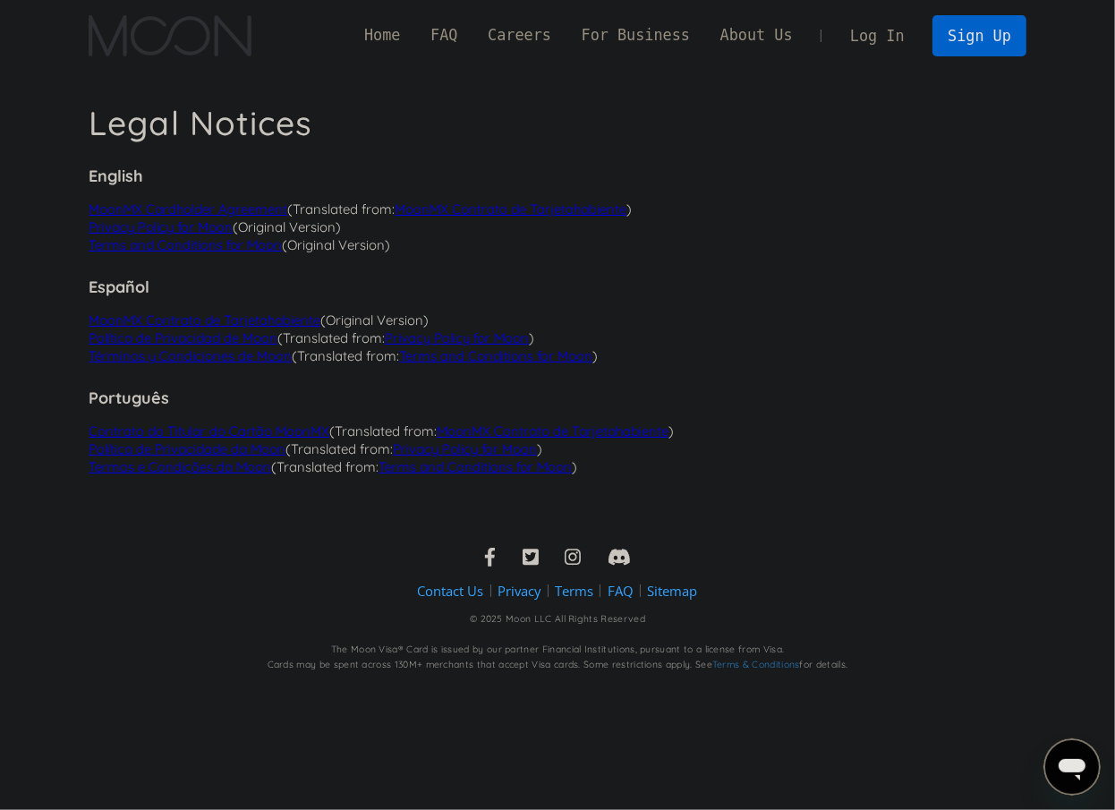
click at [227, 251] on link "Terms and Conditions for Moon" at bounding box center [185, 244] width 193 height 17
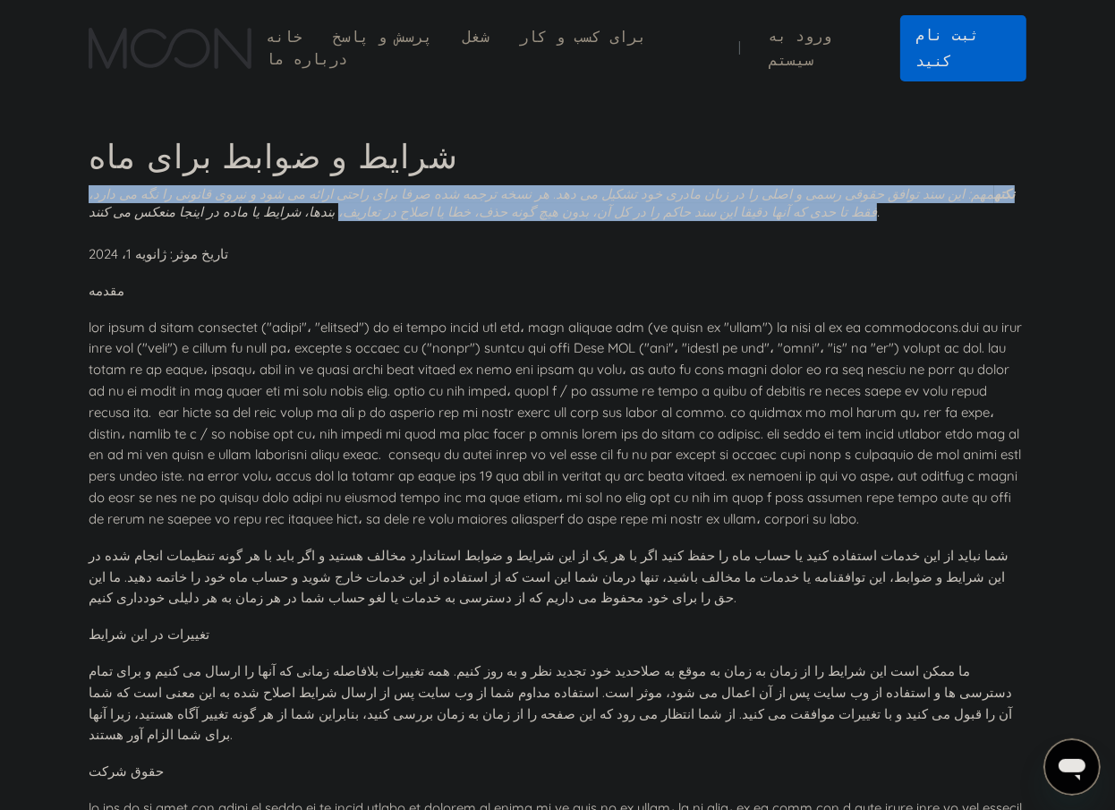
drag, startPoint x: 985, startPoint y: 164, endPoint x: 339, endPoint y: 197, distance: 647.0
click at [339, 197] on div "نکته مهم: این سند توافق حقوقی رسمی و اصلی را در زبان مادری خود تشکیل می دهد. هر…" at bounding box center [558, 203] width 938 height 36
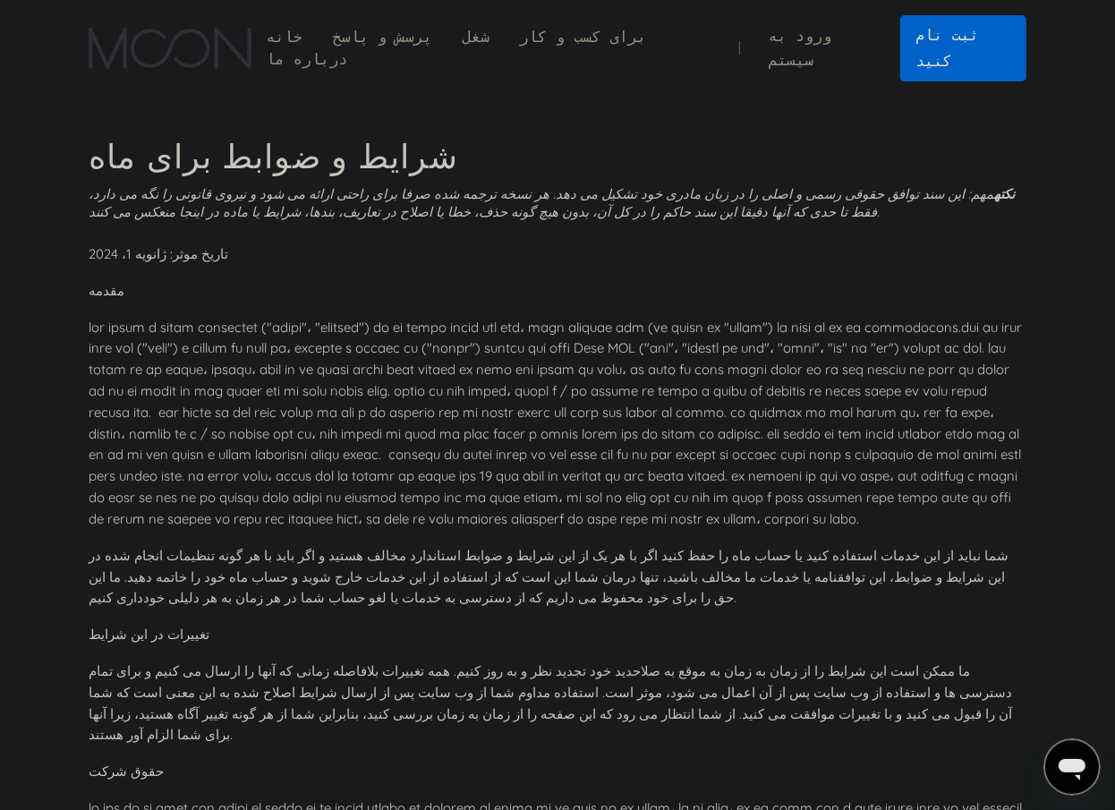
click at [768, 243] on p "تاریخ موثر: ژانویه 1، 2024" at bounding box center [558, 253] width 938 height 21
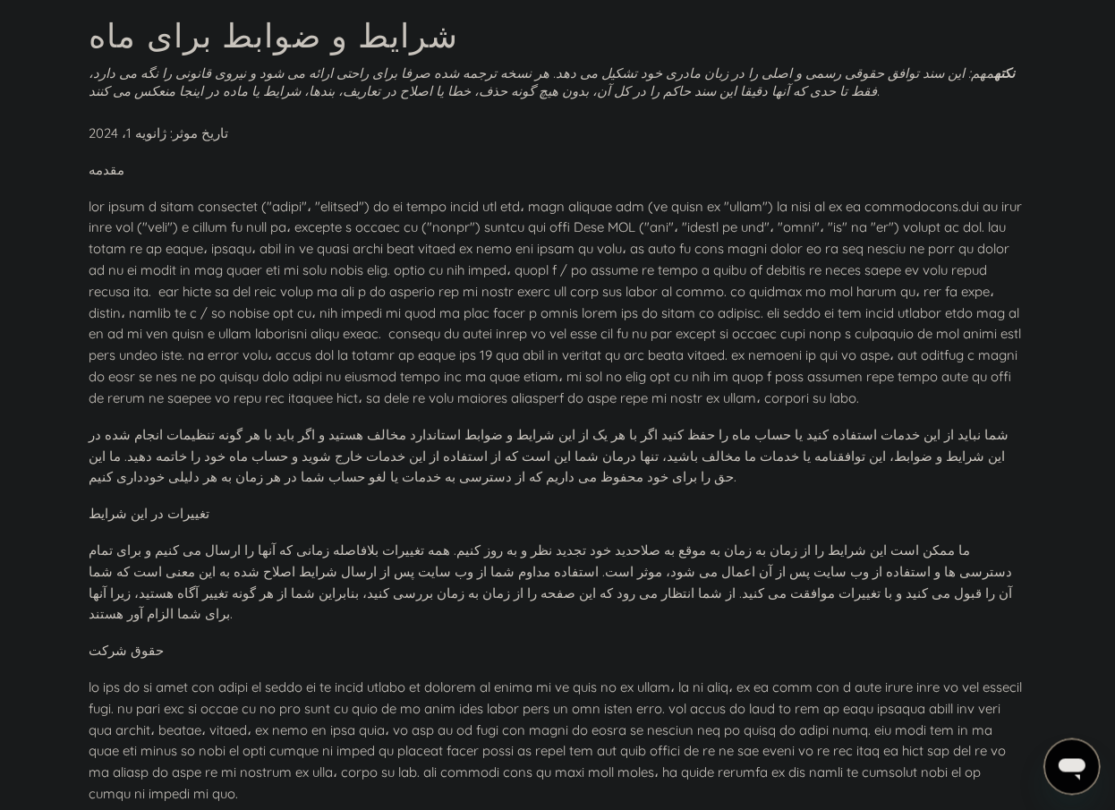
scroll to position [122, 0]
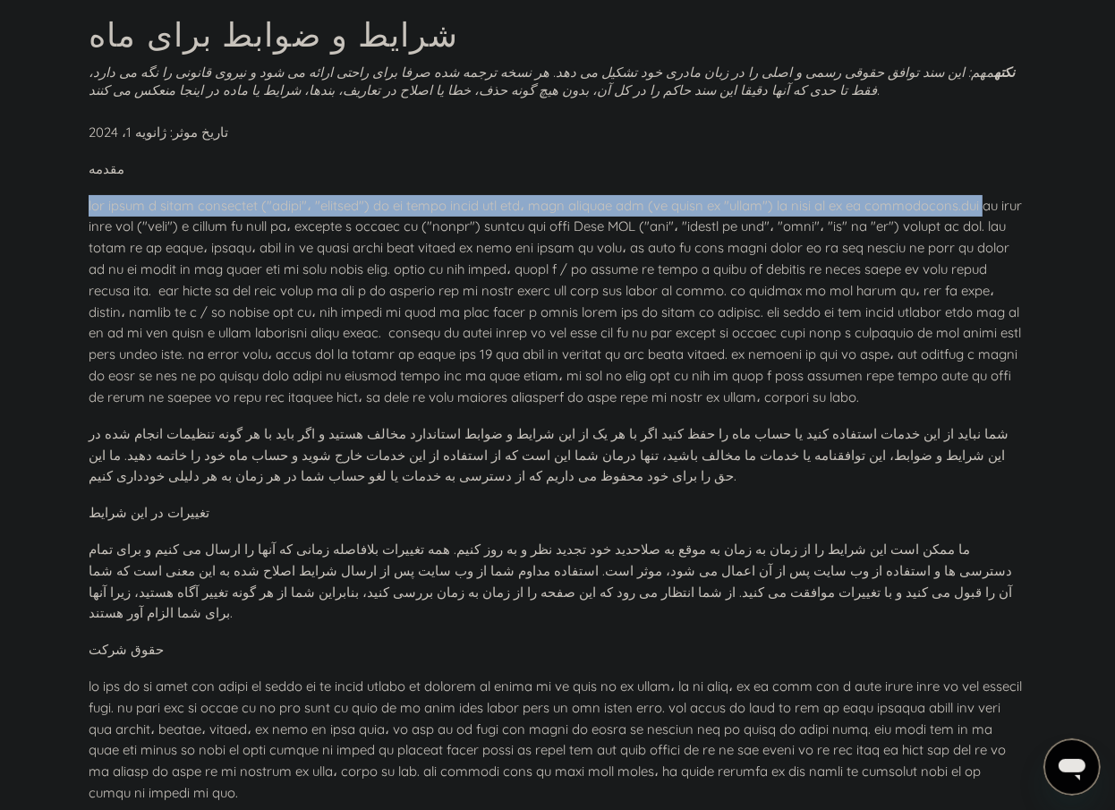
drag, startPoint x: 908, startPoint y: 174, endPoint x: 712, endPoint y: 166, distance: 196.2
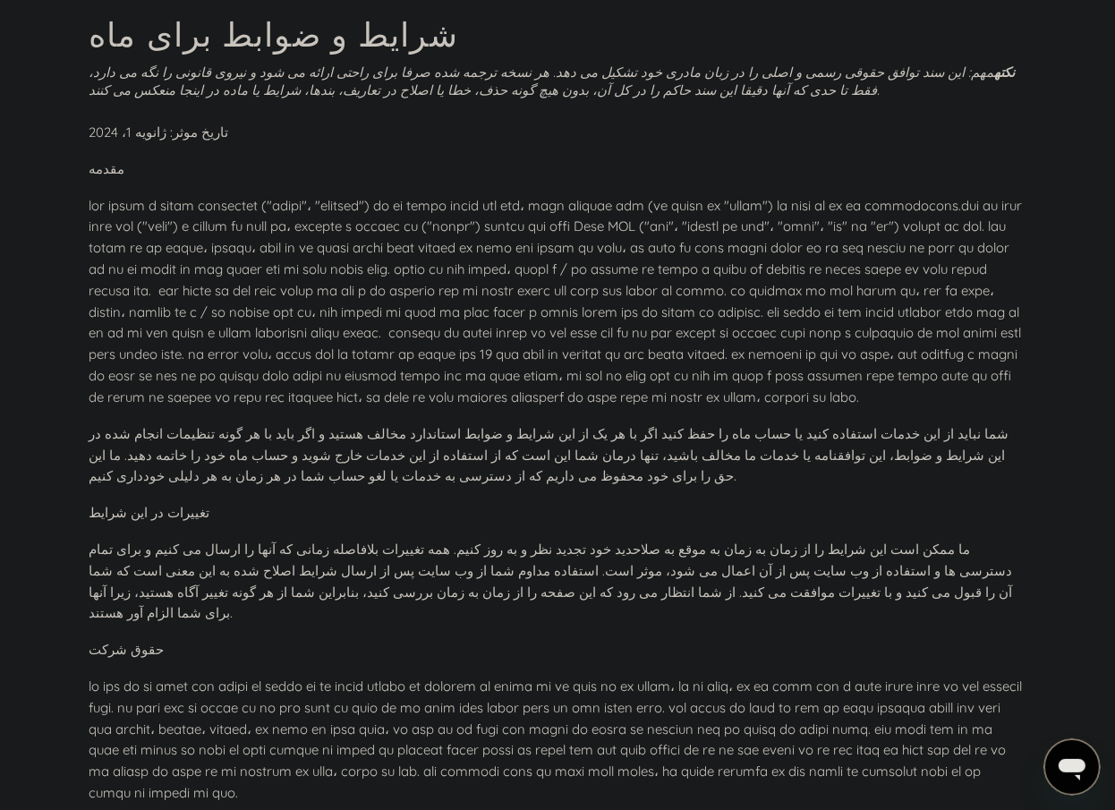
click at [941, 195] on p at bounding box center [558, 301] width 938 height 213
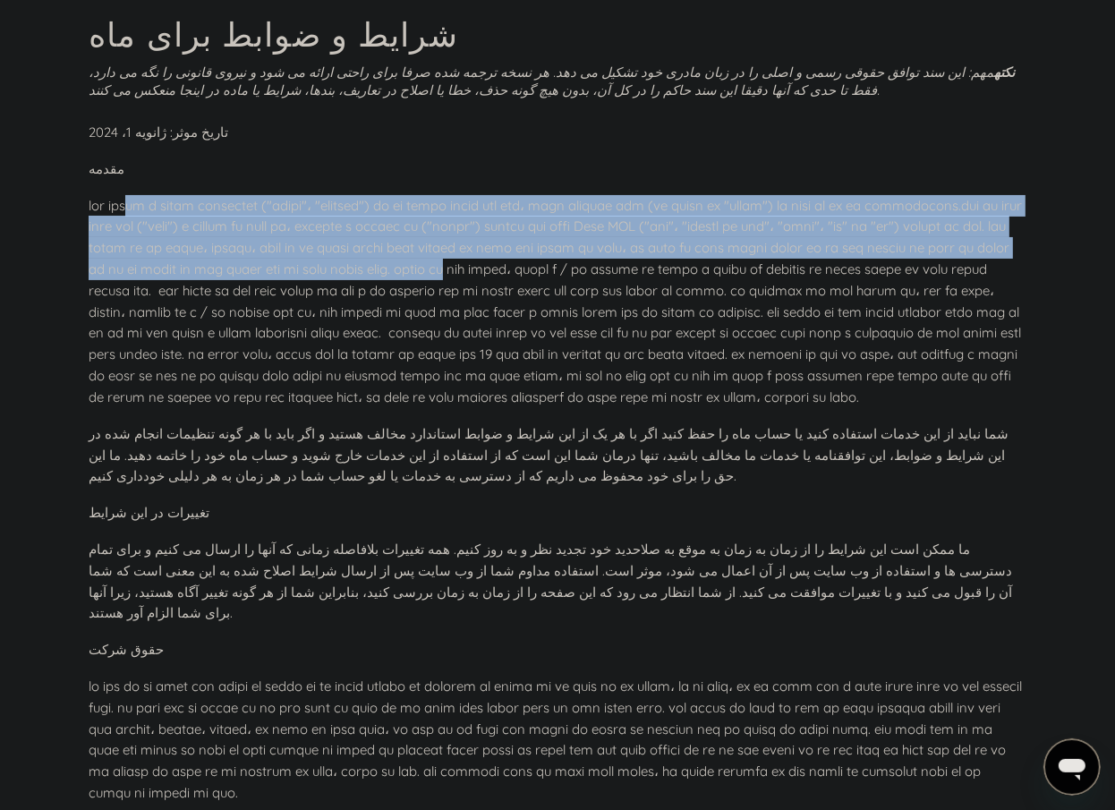
drag, startPoint x: 769, startPoint y: 177, endPoint x: 804, endPoint y: 251, distance: 82.1
click at [804, 251] on p at bounding box center [558, 301] width 938 height 213
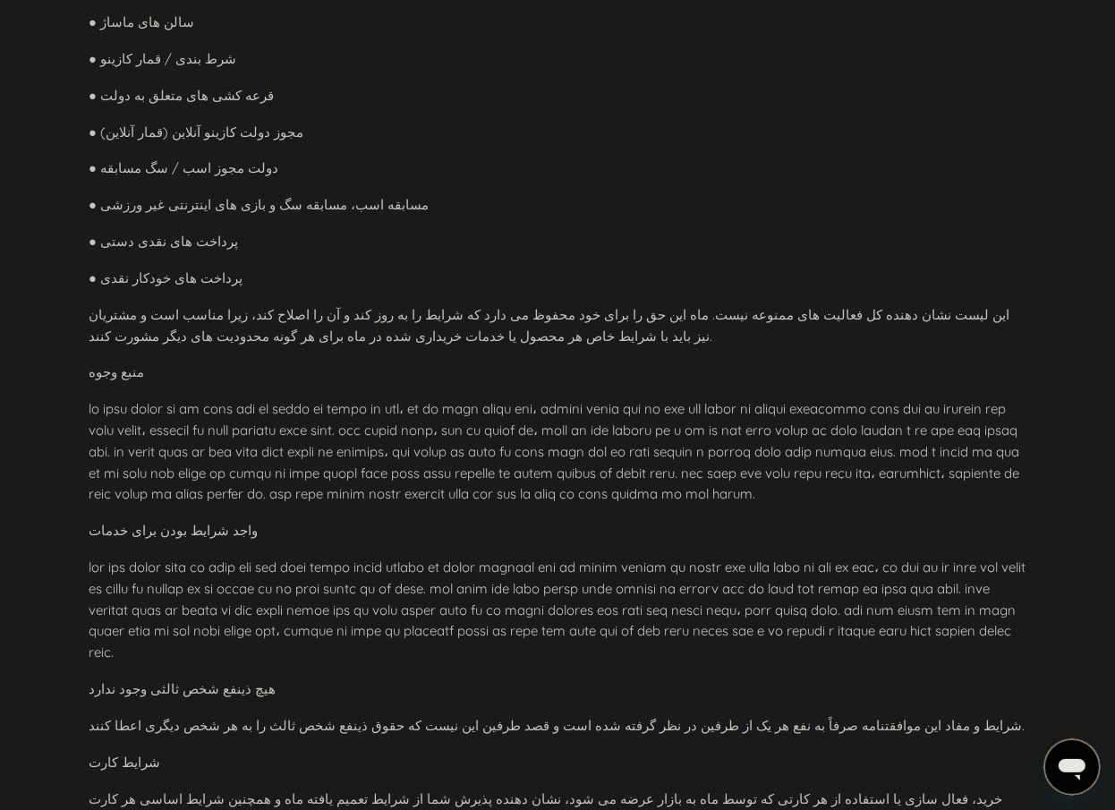
scroll to position [3906, 0]
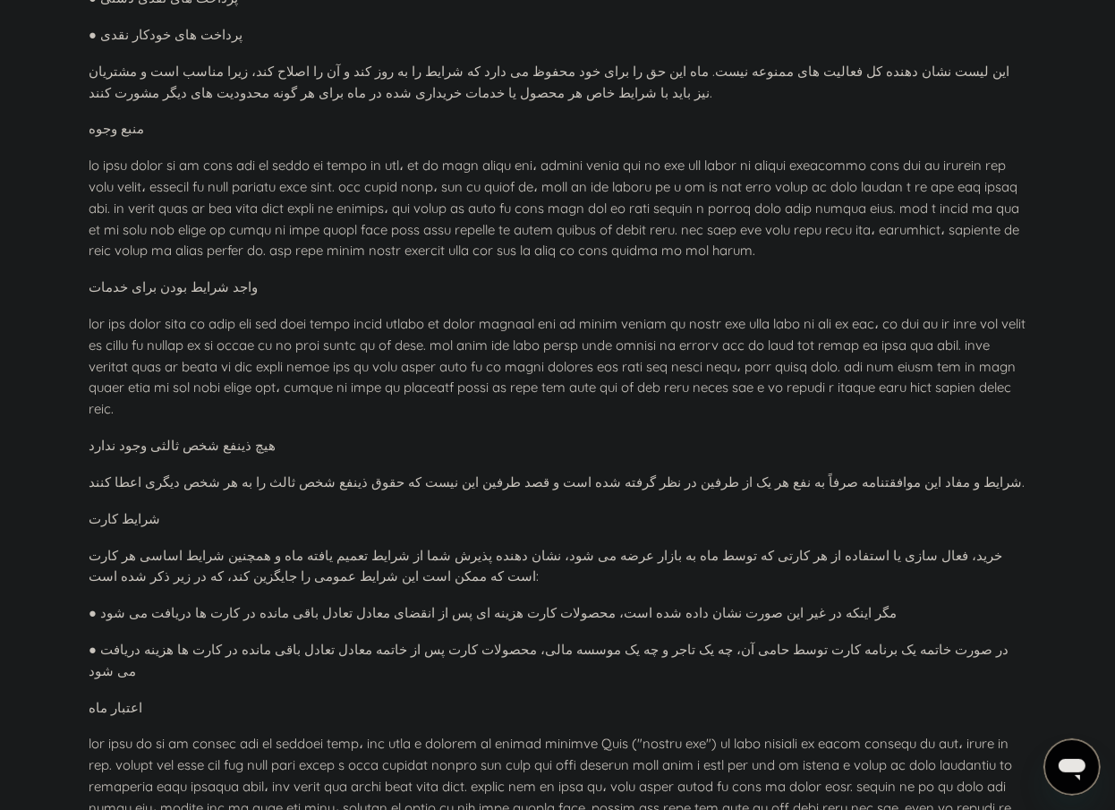
click at [535, 388] on div "تاریخ موثر: ژانویه 1، 2024 مقدمه شما نباید از این خدمات استفاده کنید یا حساب ما…" at bounding box center [558, 341] width 938 height 8007
